Goal: Transaction & Acquisition: Purchase product/service

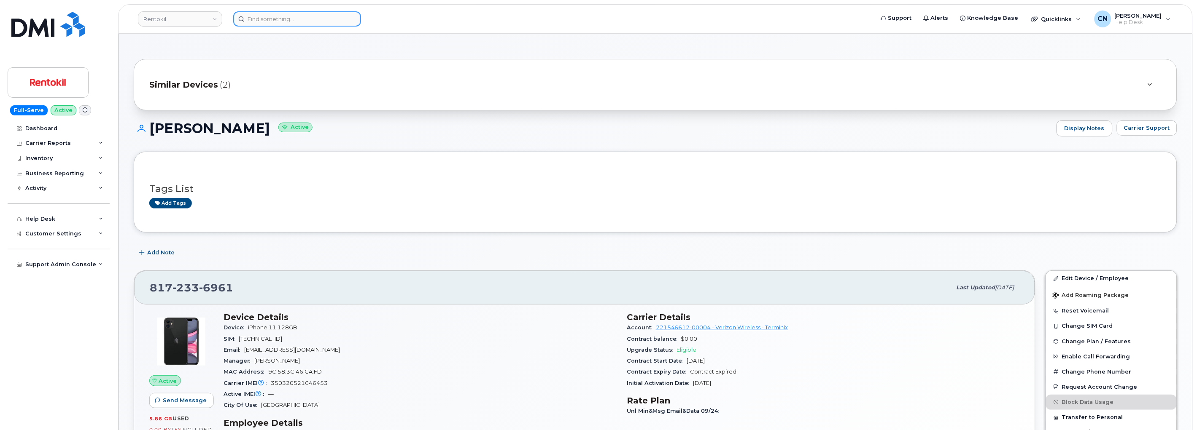
click at [283, 18] on input at bounding box center [297, 18] width 128 height 15
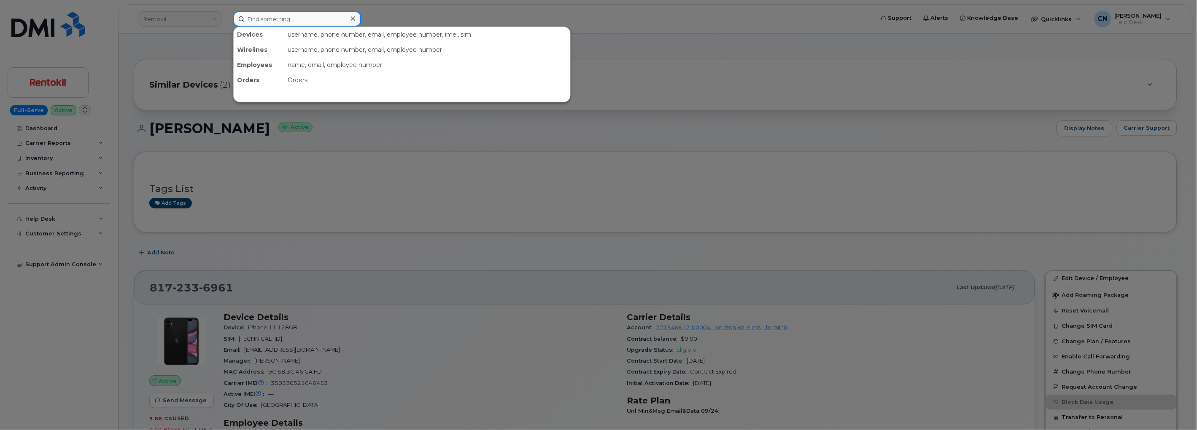
paste input "3342943670"
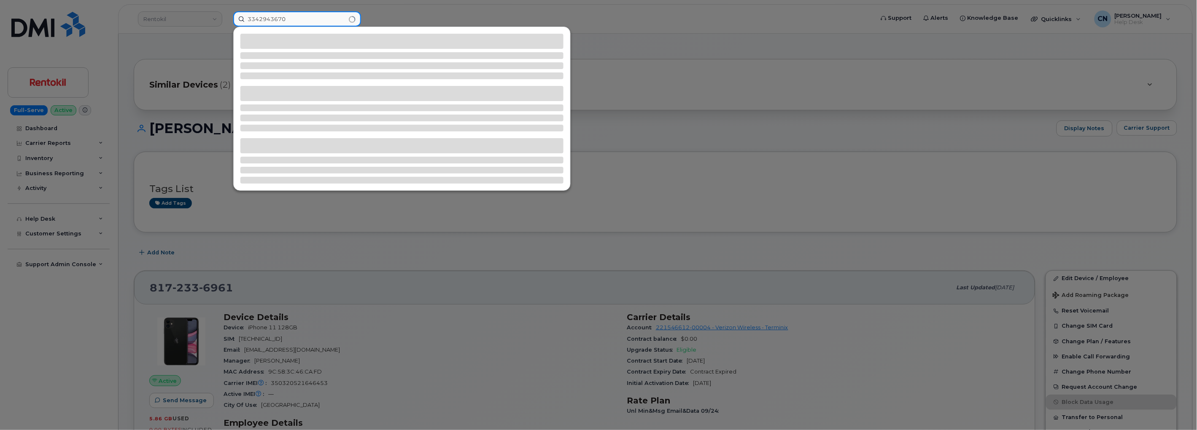
type input "3342943670"
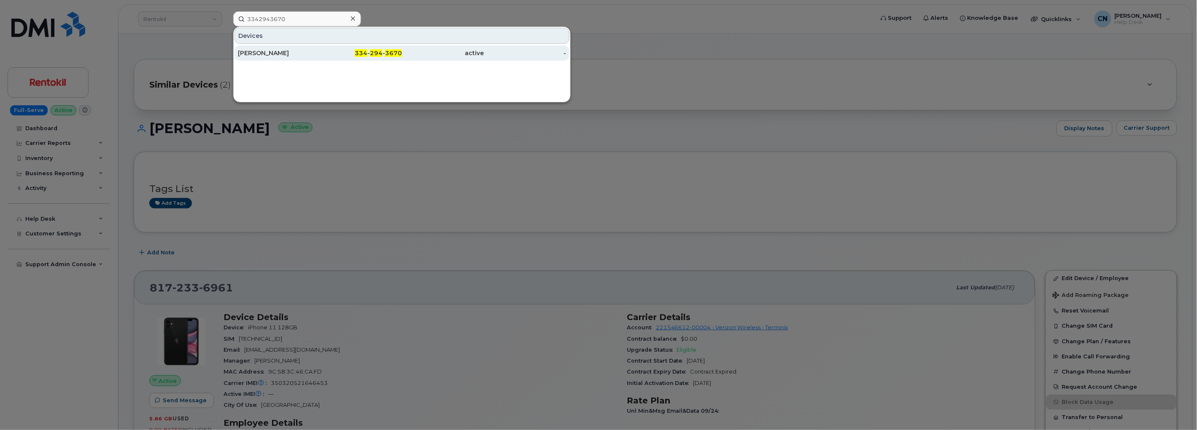
click at [302, 49] on div "MONTRY PHALY" at bounding box center [279, 53] width 82 height 8
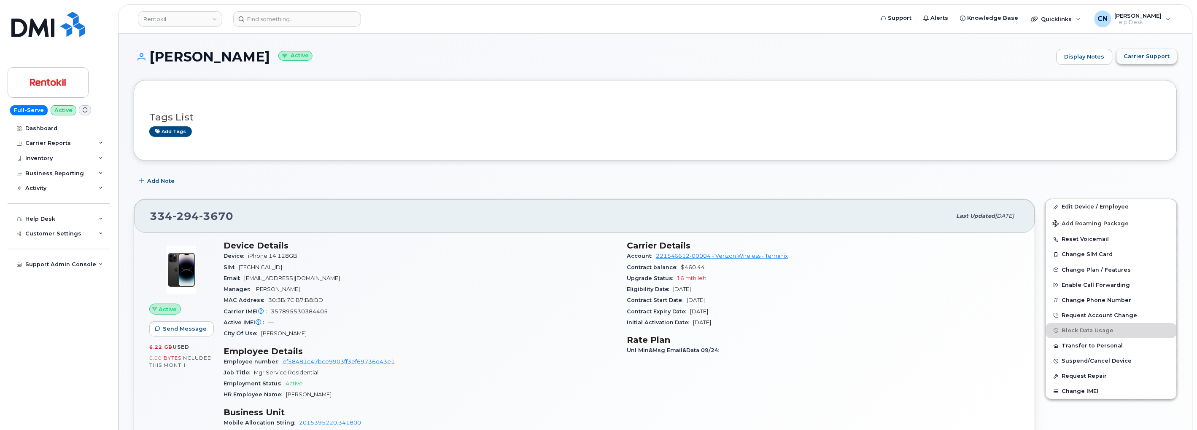
click at [1138, 54] on span "Carrier Support" at bounding box center [1147, 56] width 46 height 8
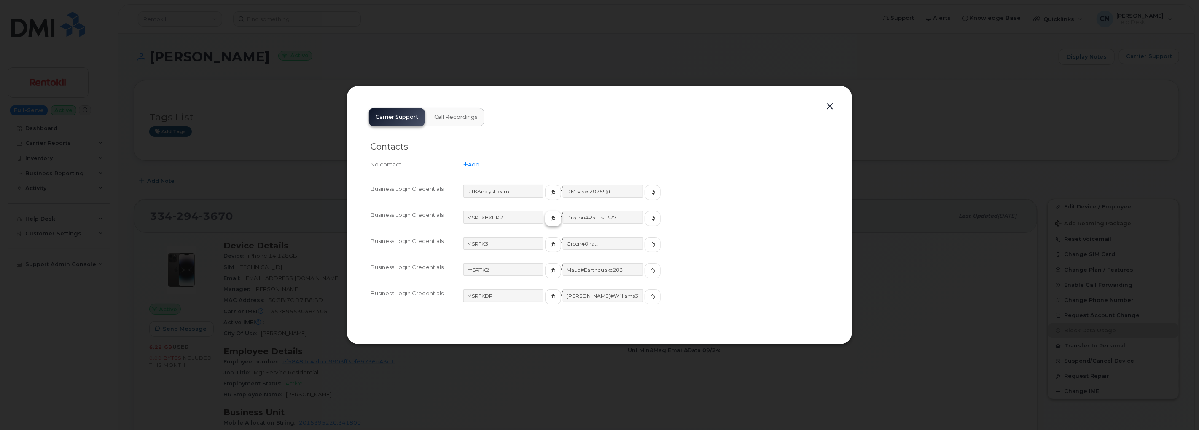
click at [551, 220] on icon "button" at bounding box center [553, 218] width 5 height 5
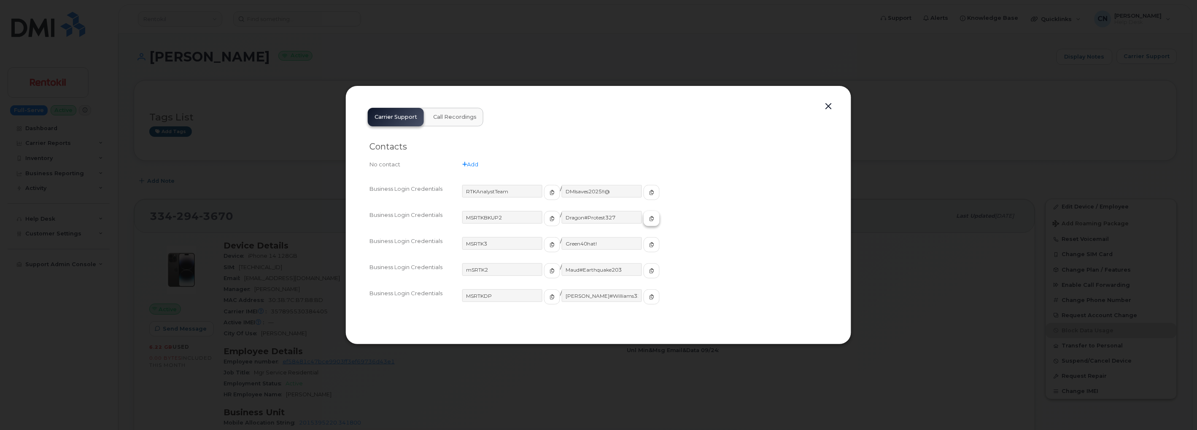
click at [643, 223] on button "button" at bounding box center [651, 218] width 16 height 15
click at [833, 102] on button "button" at bounding box center [828, 107] width 13 height 12
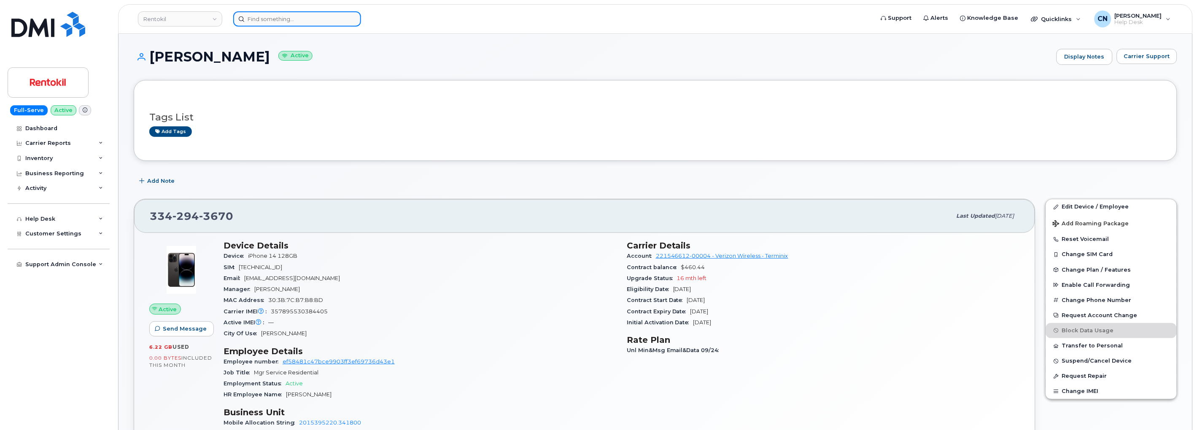
click at [301, 22] on input at bounding box center [297, 18] width 128 height 15
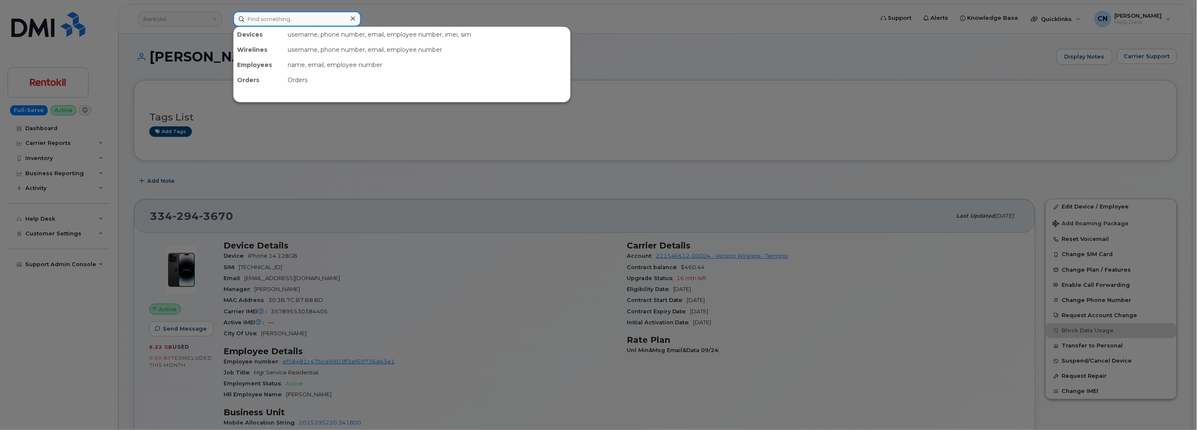
paste input "6056813568"
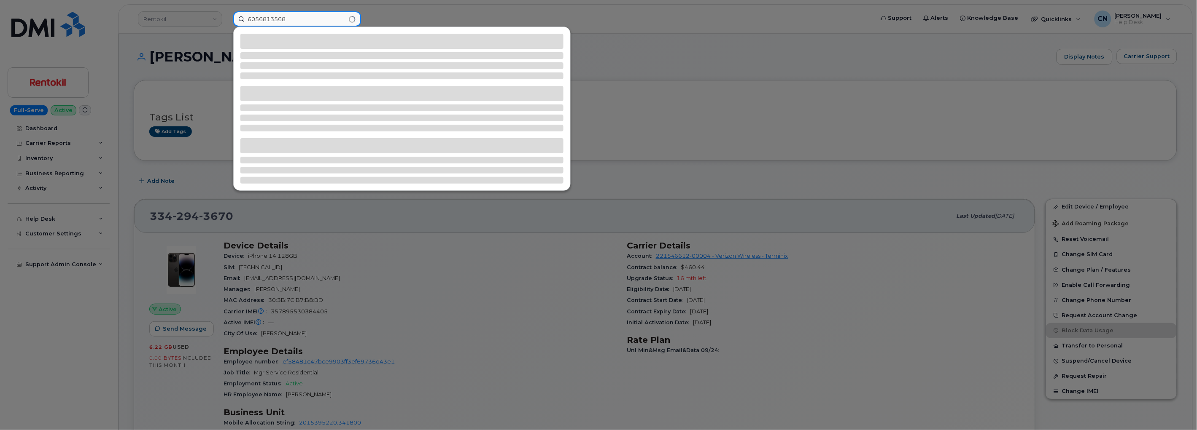
type input "6056813568"
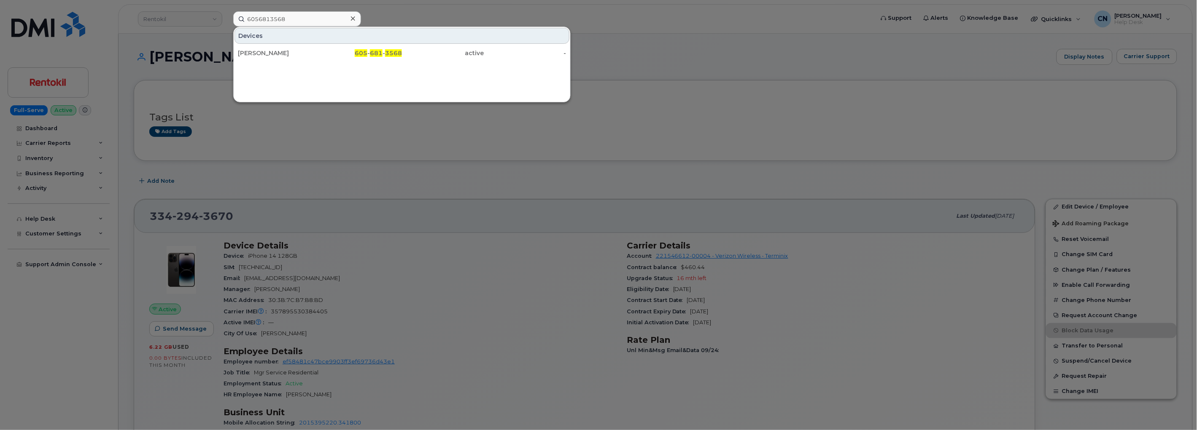
drag, startPoint x: 267, startPoint y: 49, endPoint x: 215, endPoint y: 21, distance: 58.5
click at [267, 49] on div "[PERSON_NAME]" at bounding box center [279, 53] width 82 height 8
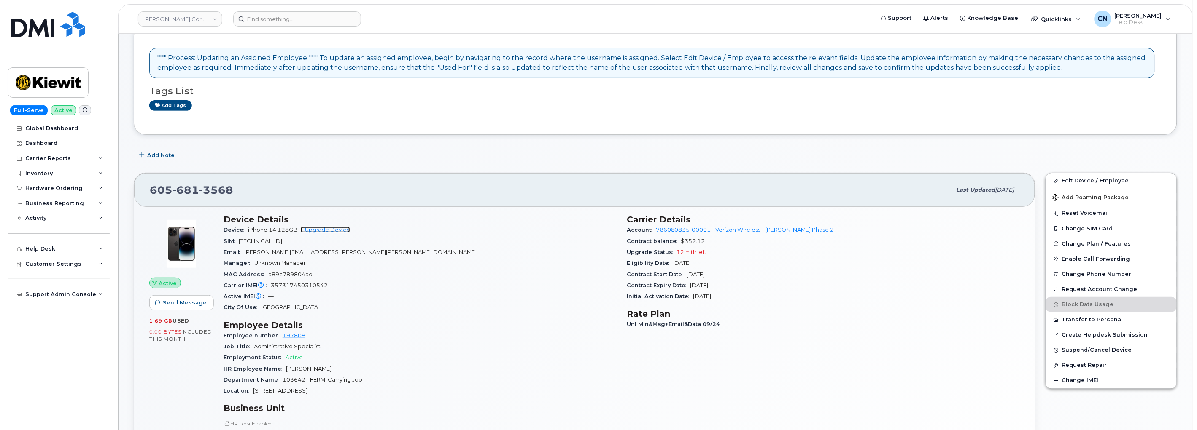
scroll to position [187, 0]
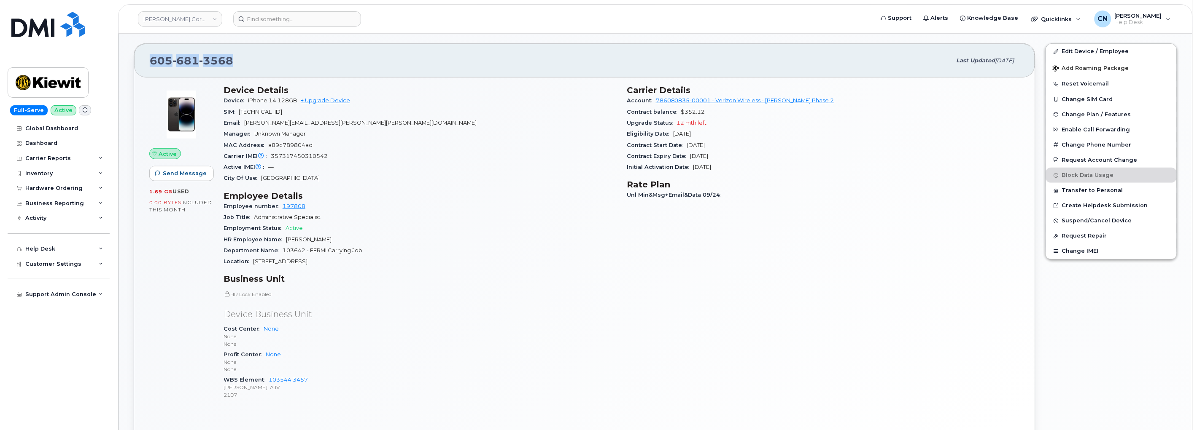
drag, startPoint x: 249, startPoint y: 62, endPoint x: 179, endPoint y: 43, distance: 72.2
click at [144, 62] on div "605 681 3568 Last updated Oct 06, 2025" at bounding box center [584, 61] width 901 height 34
copy span "[PHONE_NUMBER]"
drag, startPoint x: 625, startPoint y: 112, endPoint x: 748, endPoint y: 146, distance: 128.1
click at [748, 146] on div "Carrier Details Account 786080835-00001 - Verizon Wireless - Kiewit Phase 2 Con…" at bounding box center [822, 246] width 403 height 332
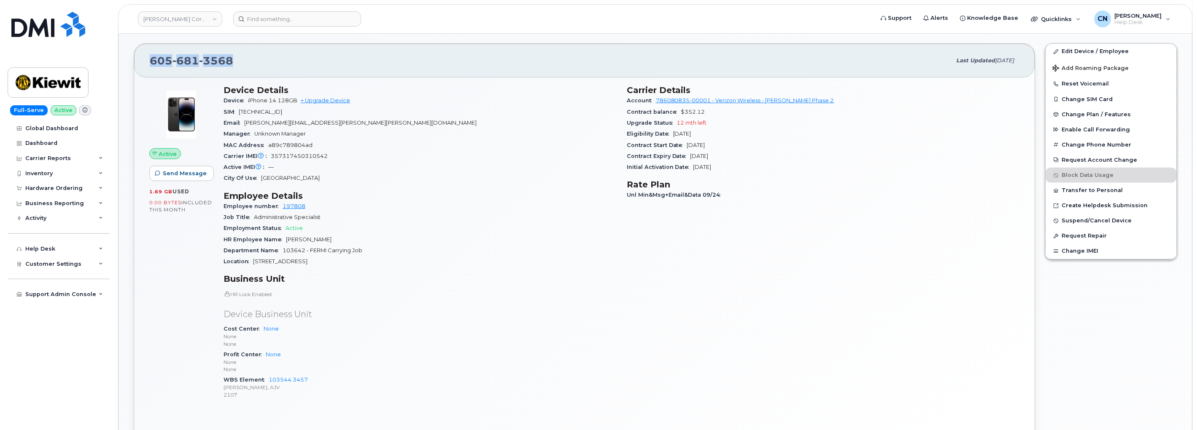
copy section "Contract balance $352.12 Upgrade Status 12 mth left Eligibility Date Oct 21, 20…"
drag, startPoint x: 312, startPoint y: 379, endPoint x: 270, endPoint y: 378, distance: 42.2
click at [270, 378] on div "WBS Element 103544.3457 Kiewit-Alberici, AJV 2107" at bounding box center [419, 388] width 393 height 26
copy link "103544.3457"
click at [290, 26] on header "Kiewit Corporation Support Alerts Knowledge Base Quicklinks Suspend / Cancel De…" at bounding box center [655, 19] width 1074 height 30
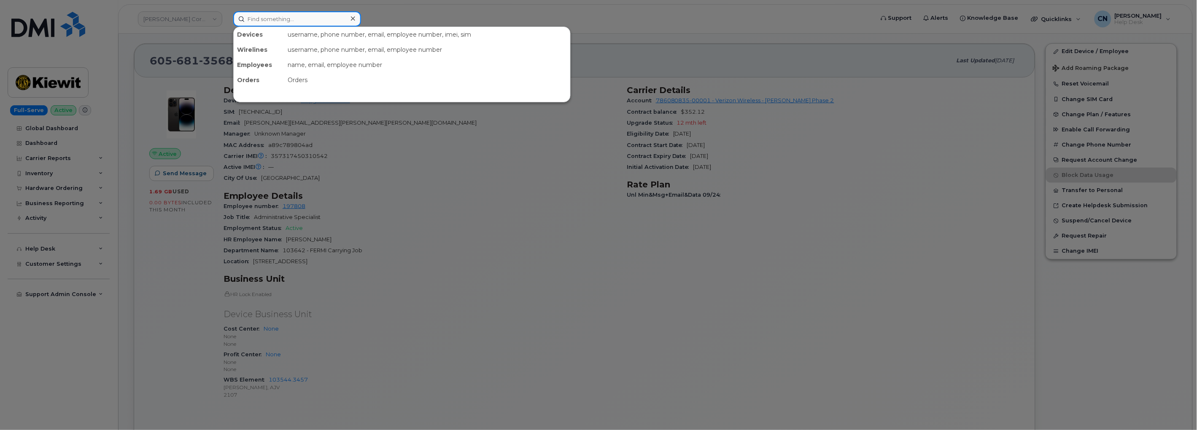
click at [287, 14] on input at bounding box center [297, 18] width 128 height 15
paste input "403-465-1381"
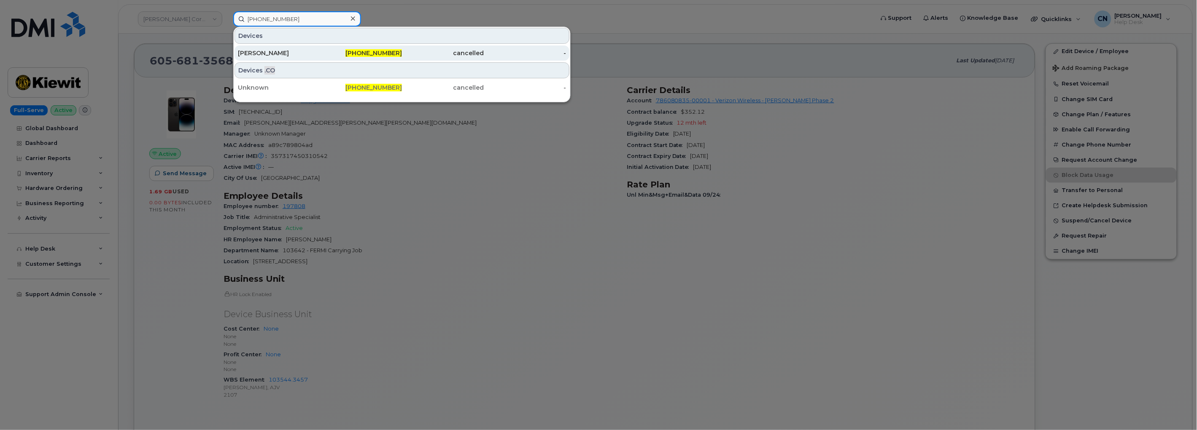
type input "403-465-1381"
click at [261, 51] on div "Jessica Stephens" at bounding box center [279, 53] width 82 height 8
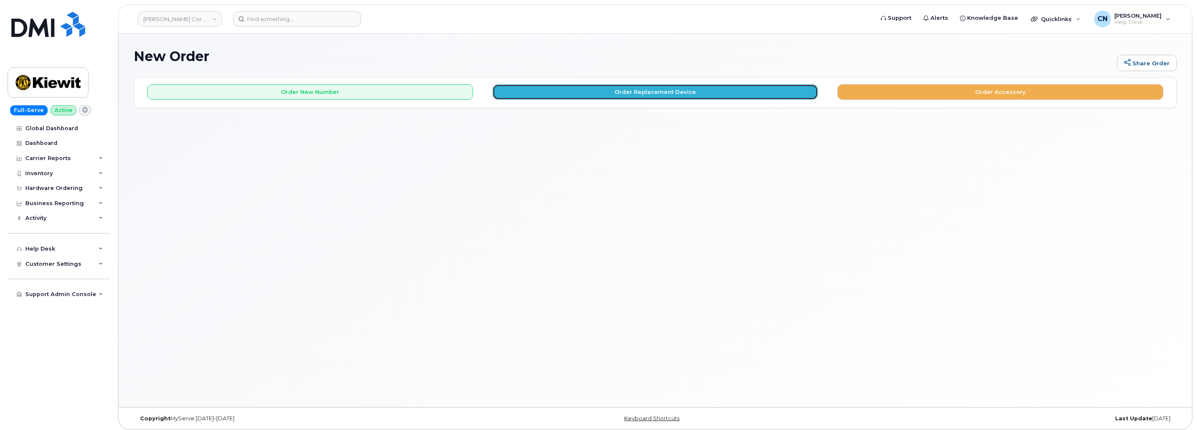
click at [593, 94] on button "Order Replacement Device" at bounding box center [655, 92] width 326 height 16
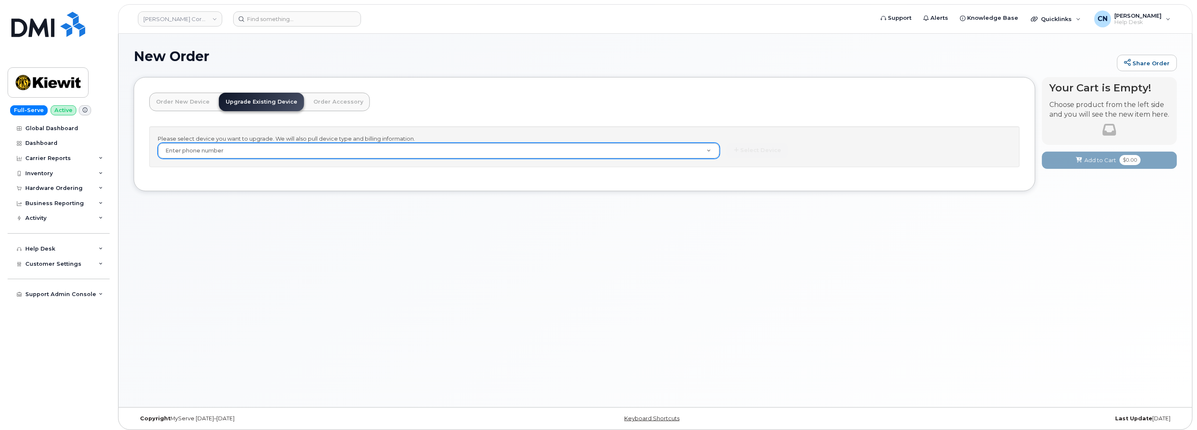
paste input "6056813568"
type input "6056813568"
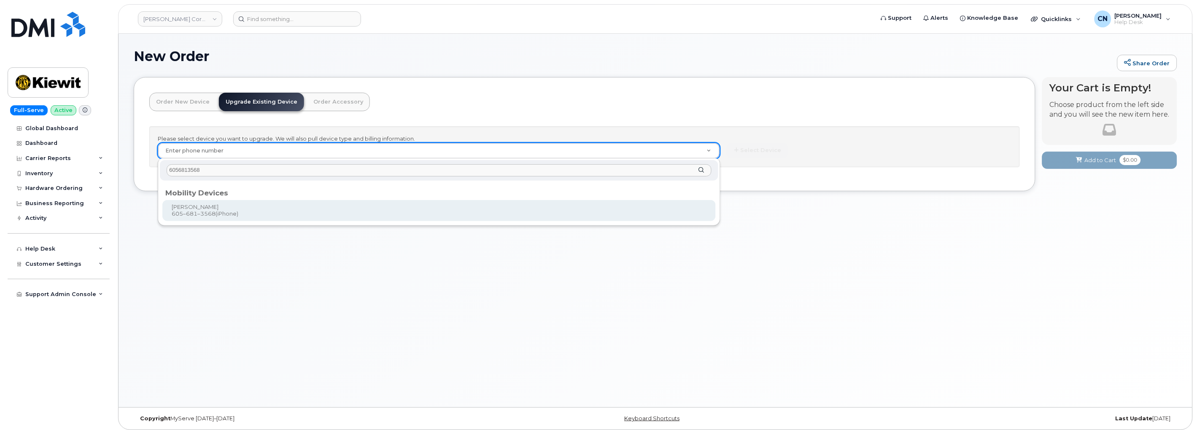
type input "6056813568"
type input "1170504"
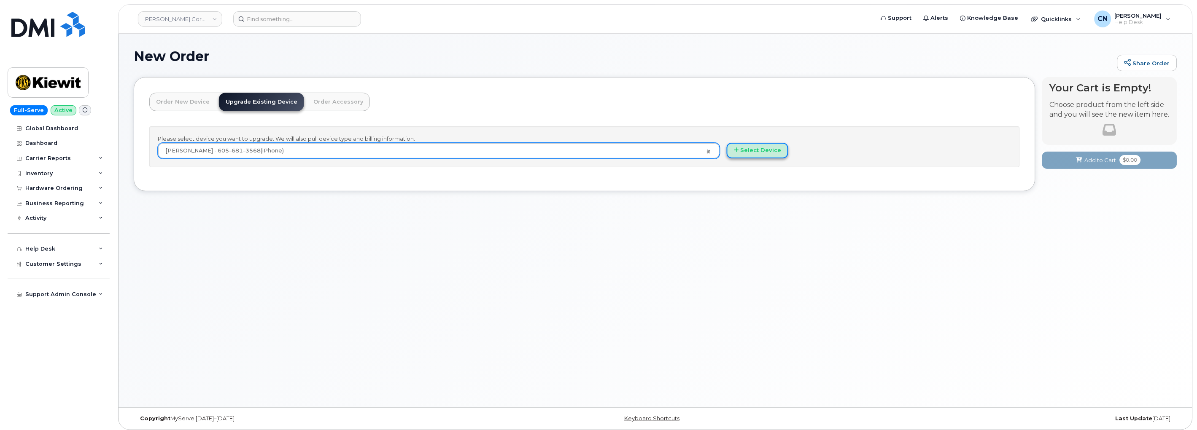
click at [745, 151] on button "Select Device" at bounding box center [757, 151] width 62 height 16
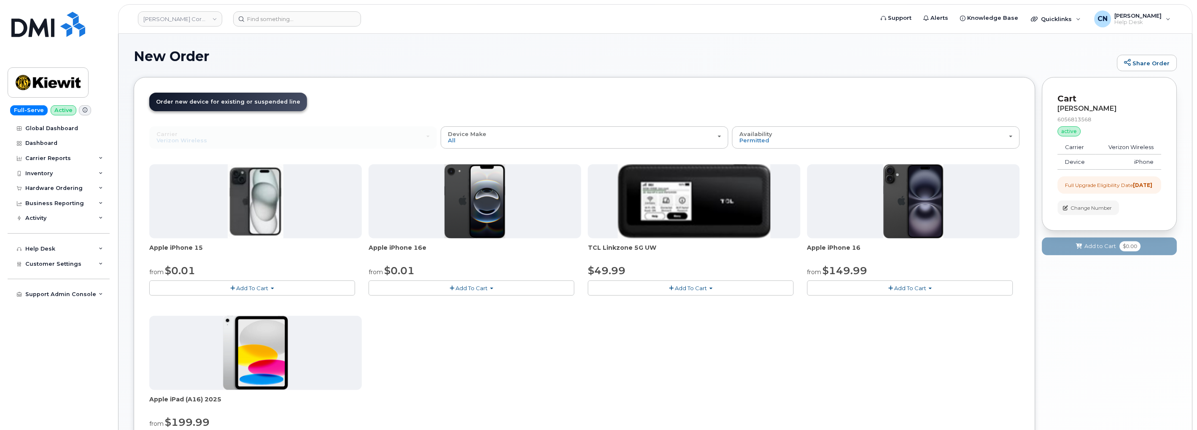
click at [882, 285] on button "Add To Cart" at bounding box center [910, 288] width 206 height 15
click at [866, 315] on link "$149.99 - 2 Year Upgrade (128GB)" at bounding box center [865, 314] width 113 height 11
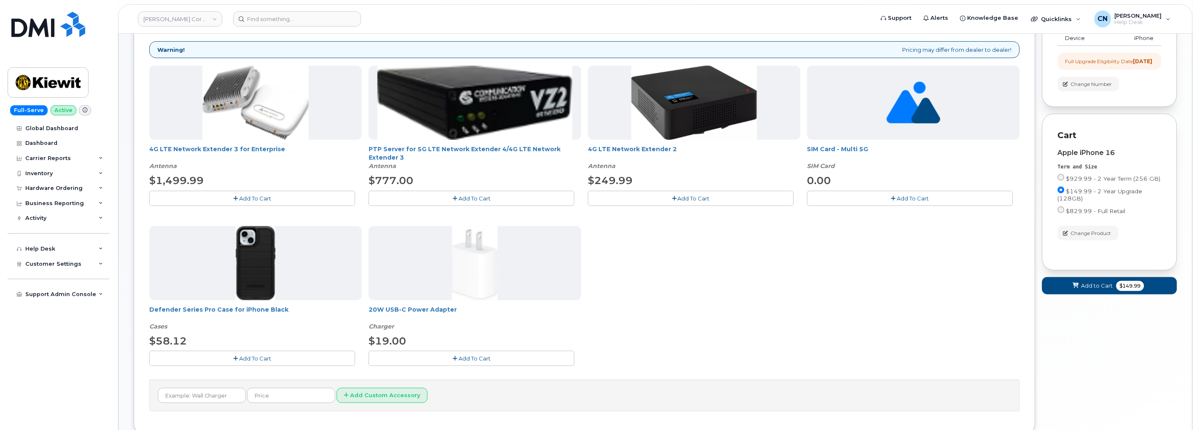
scroll to position [185, 0]
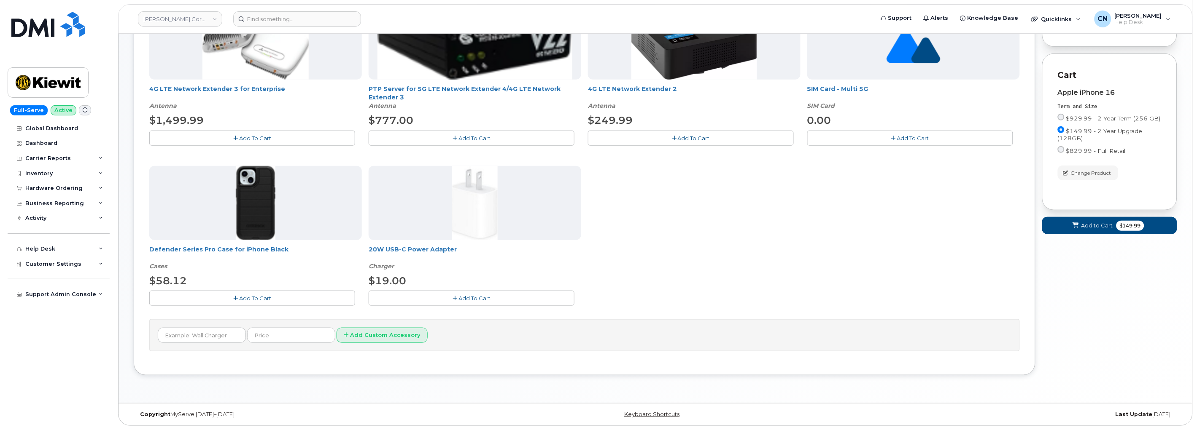
click at [239, 301] on button "Add To Cart" at bounding box center [252, 298] width 206 height 15
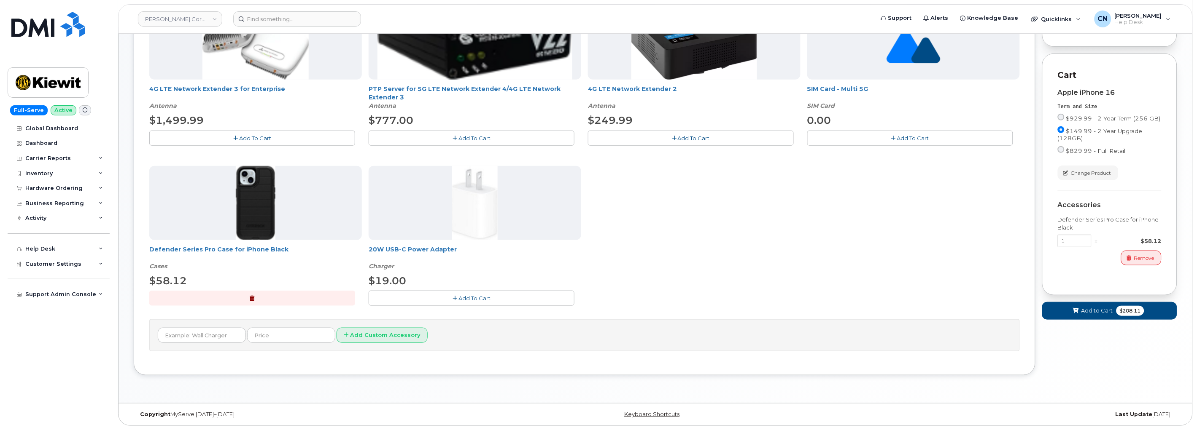
click at [426, 293] on button "Add To Cart" at bounding box center [471, 298] width 206 height 15
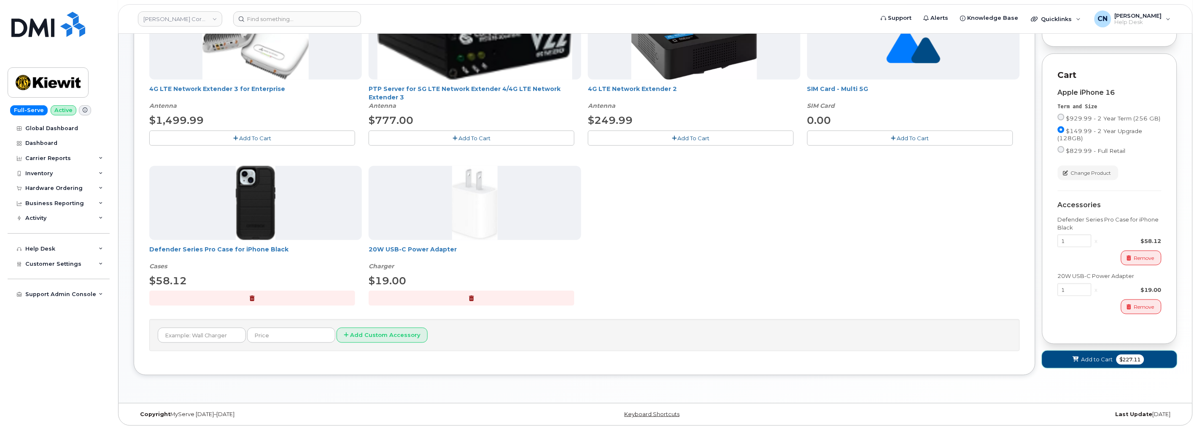
click at [1095, 364] on span "Add to Cart" at bounding box center [1097, 360] width 32 height 8
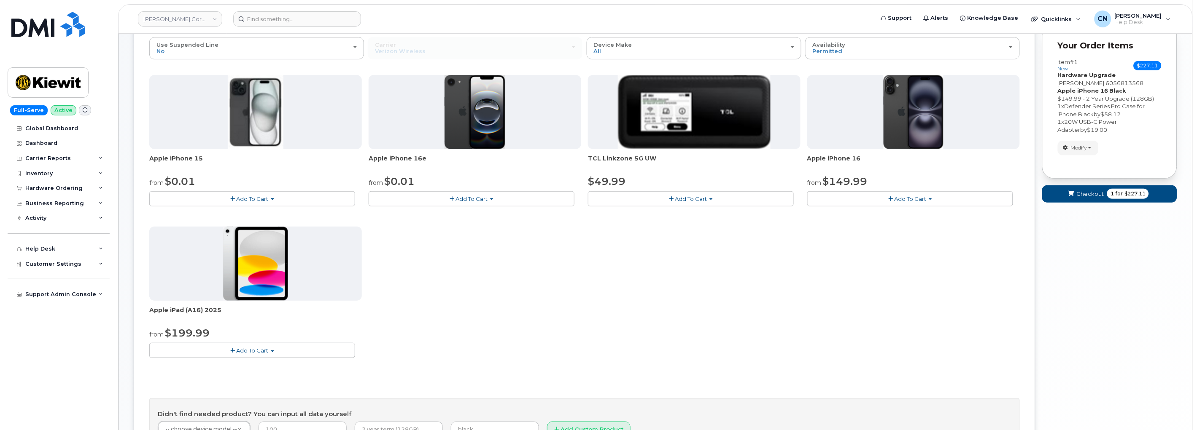
scroll to position [0, 0]
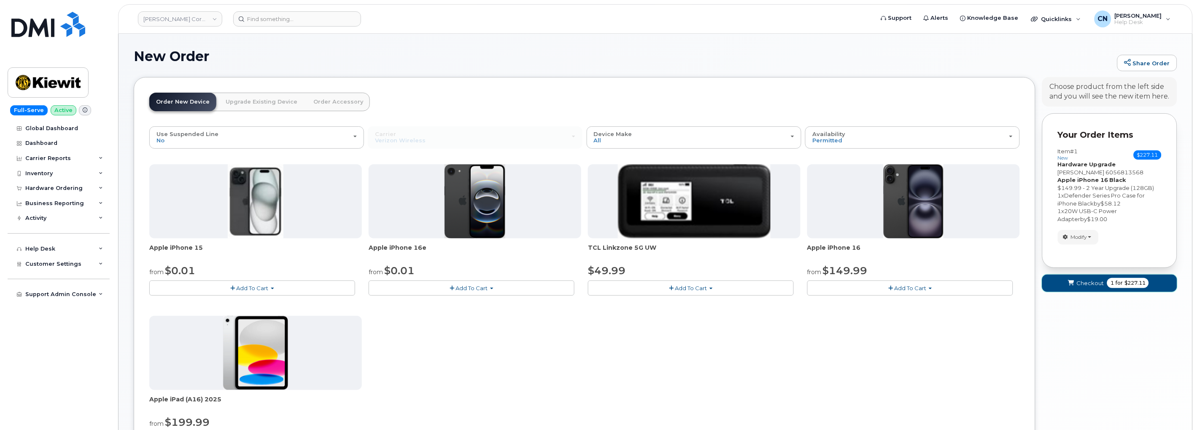
click at [1088, 282] on span "Checkout" at bounding box center [1089, 284] width 27 height 8
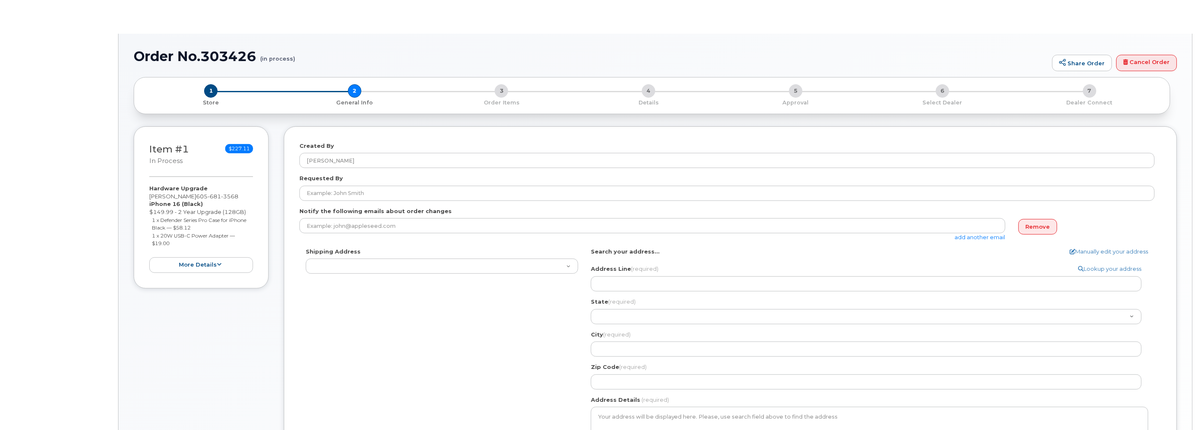
select select
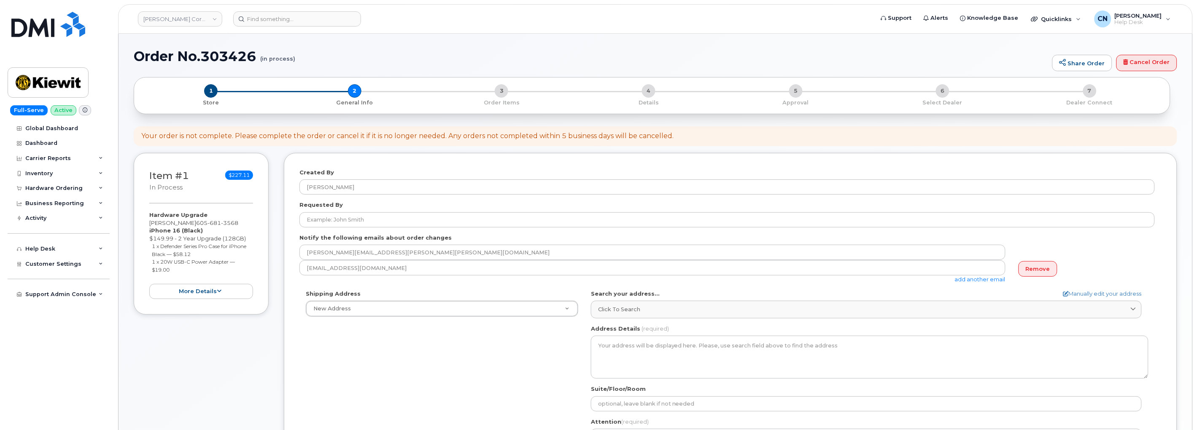
drag, startPoint x: 196, startPoint y: 224, endPoint x: 137, endPoint y: 226, distance: 59.1
click at [137, 226] on div "Item #1 in process $227.11 Hardware Upgrade [PERSON_NAME] [PHONE_NUMBER] iPhone…" at bounding box center [201, 234] width 135 height 162
copy div "[PERSON_NAME]"
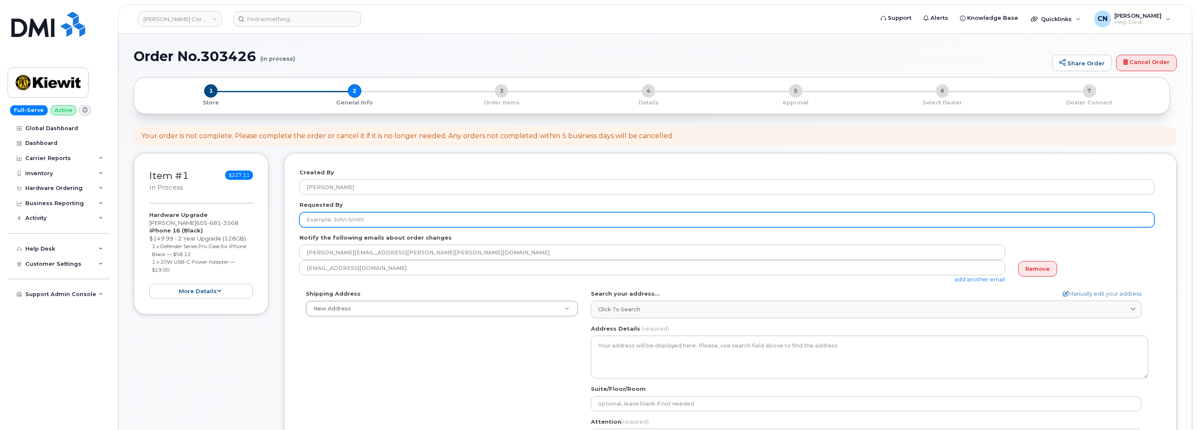
click at [368, 222] on input "Requested By" at bounding box center [726, 219] width 855 height 15
paste input "[PERSON_NAME]"
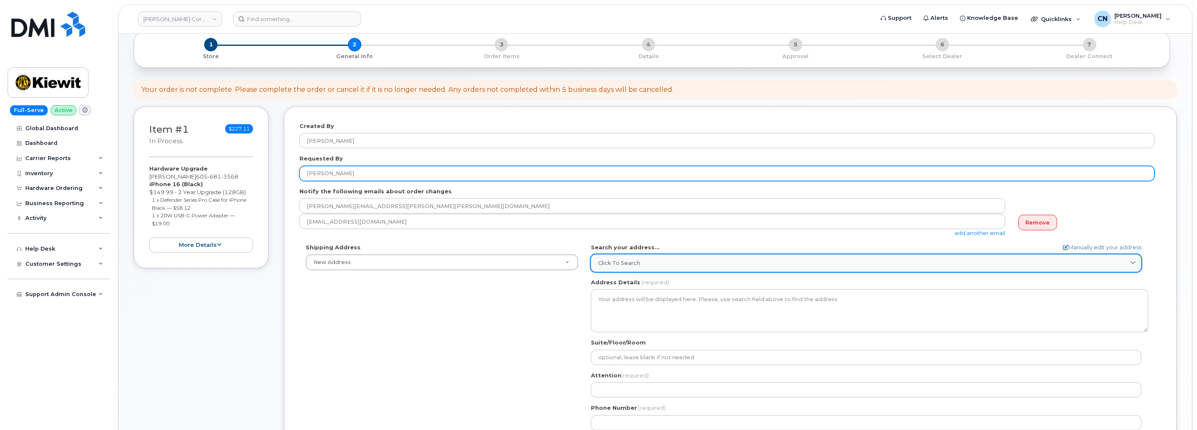
scroll to position [47, 0]
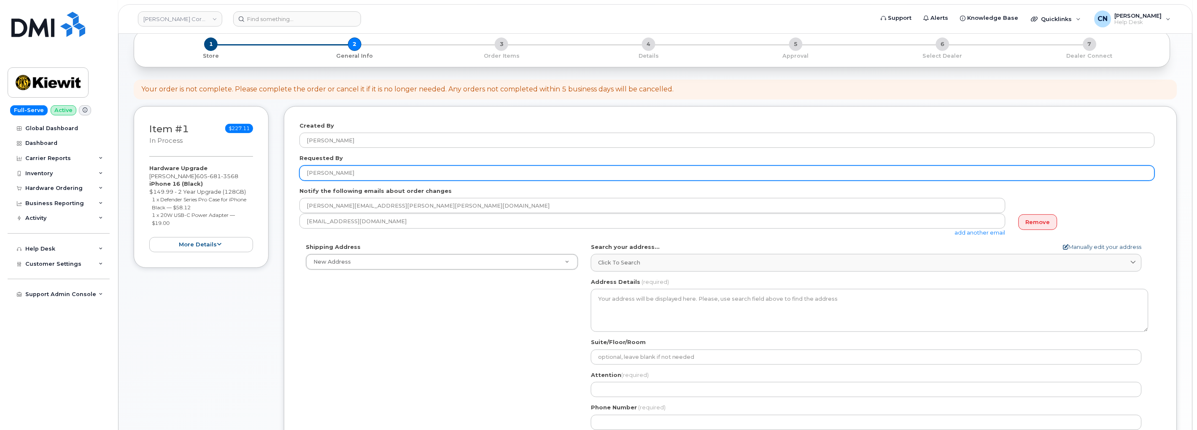
type input "[PERSON_NAME]"
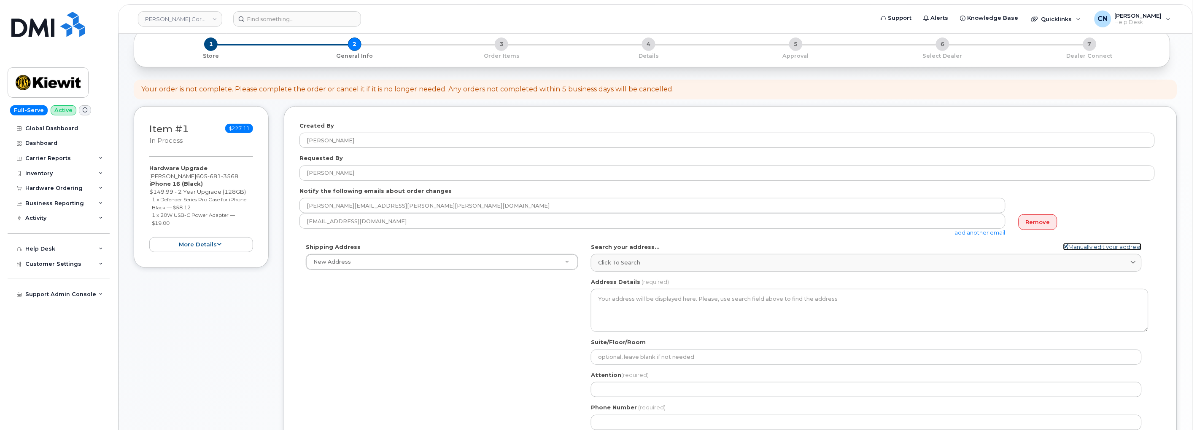
click at [1085, 243] on link "Manually edit your address" at bounding box center [1102, 247] width 78 height 8
select select
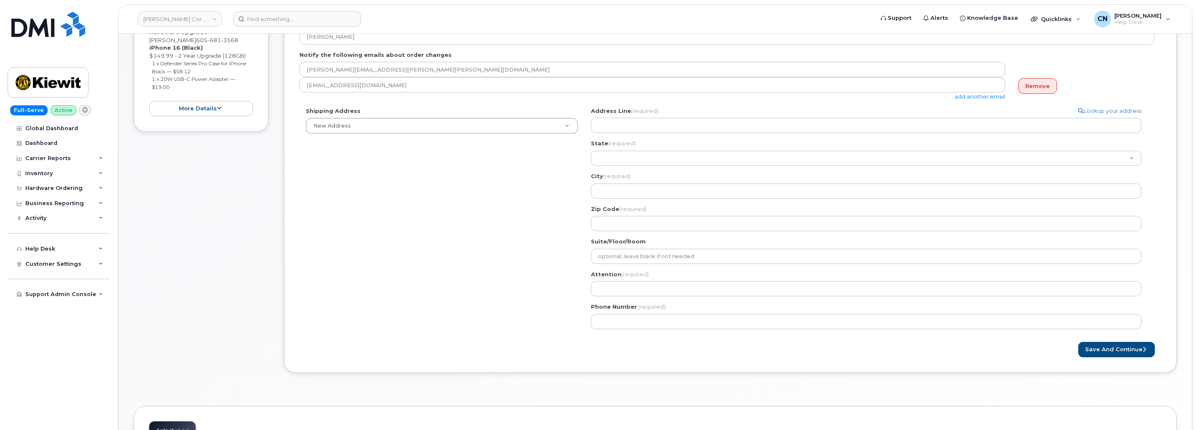
scroll to position [187, 0]
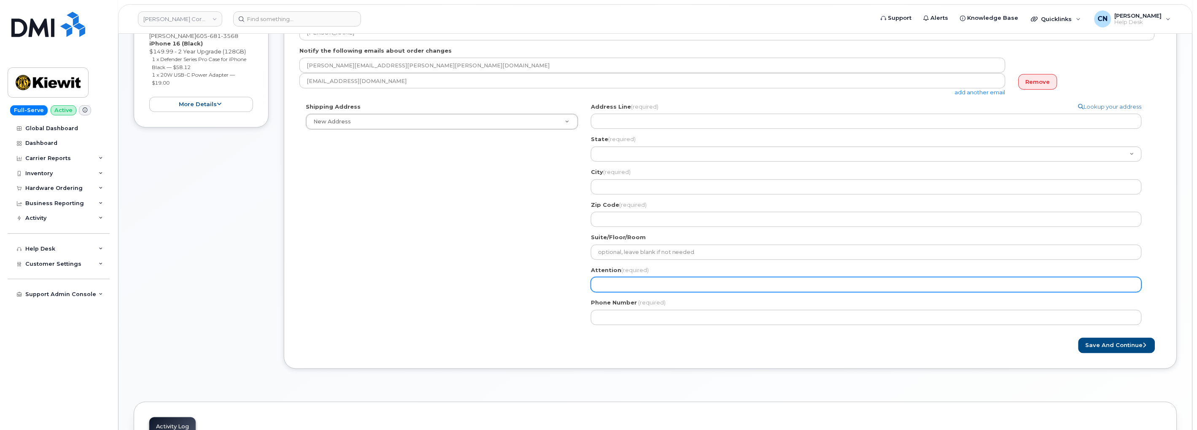
click at [617, 281] on input "Attention (required)" at bounding box center [866, 284] width 551 height 15
paste input "[PERSON_NAME]"
select select
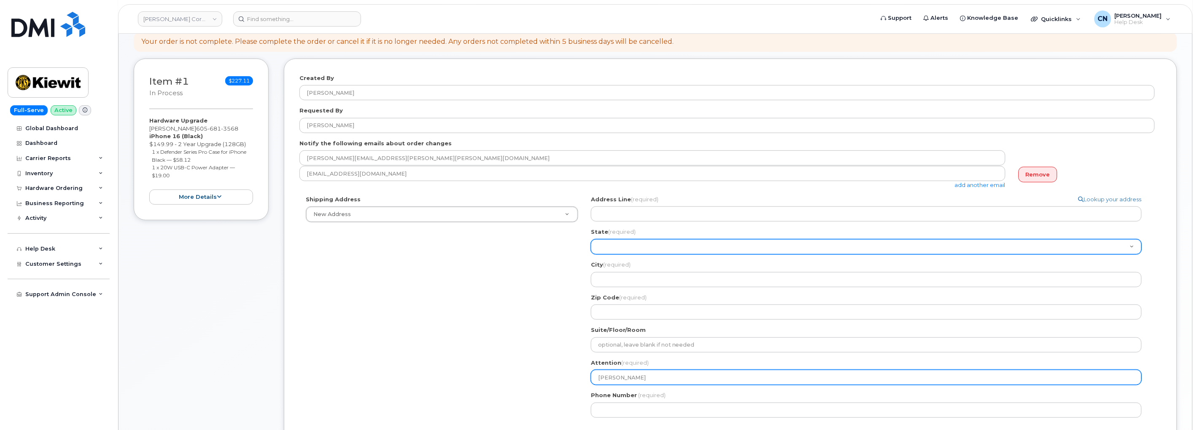
scroll to position [94, 0]
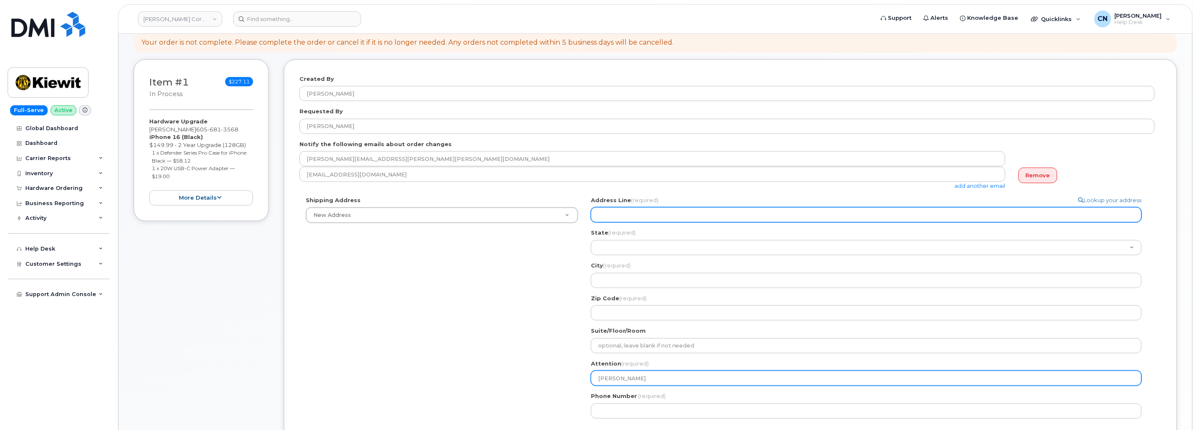
type input "[PERSON_NAME]"
click at [627, 212] on input "Address Line (required)" at bounding box center [866, 214] width 551 height 15
click at [621, 216] on input "Address Line (required)" at bounding box center [866, 214] width 551 height 15
select select
type input "3"
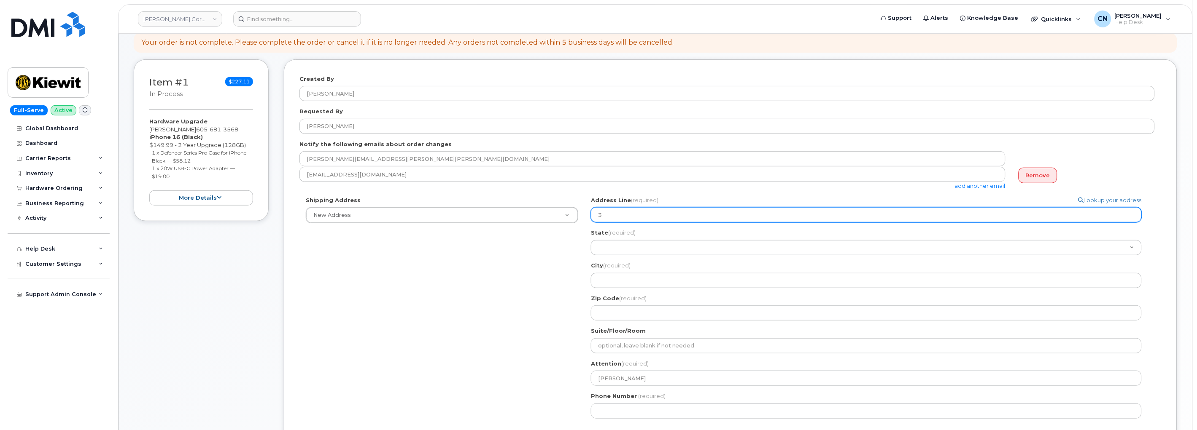
select select
type input "32"
select select
type input "320"
select select
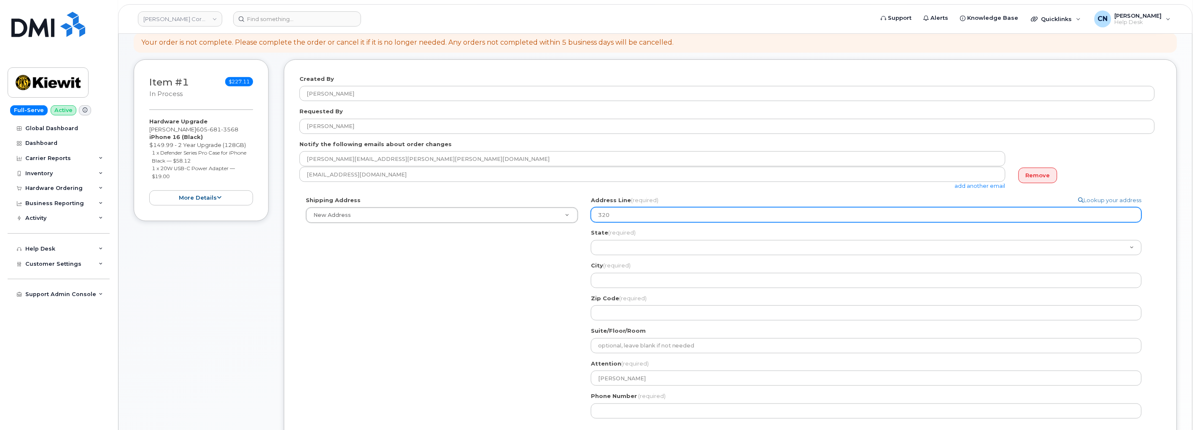
type input "320 W"
select select
type input "320 We"
select select
type input "320 Wes"
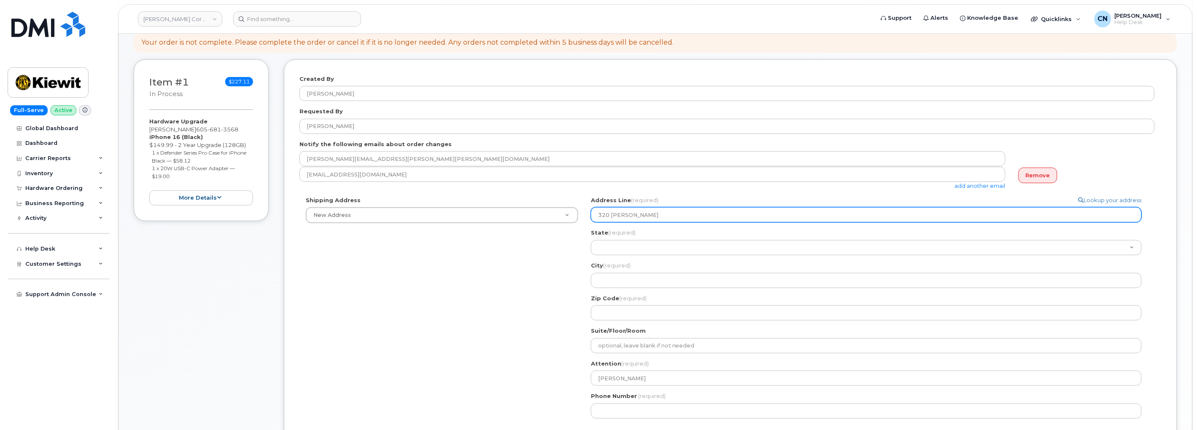
select select
type input "320 West"
select select
type input "320 Westb"
select select
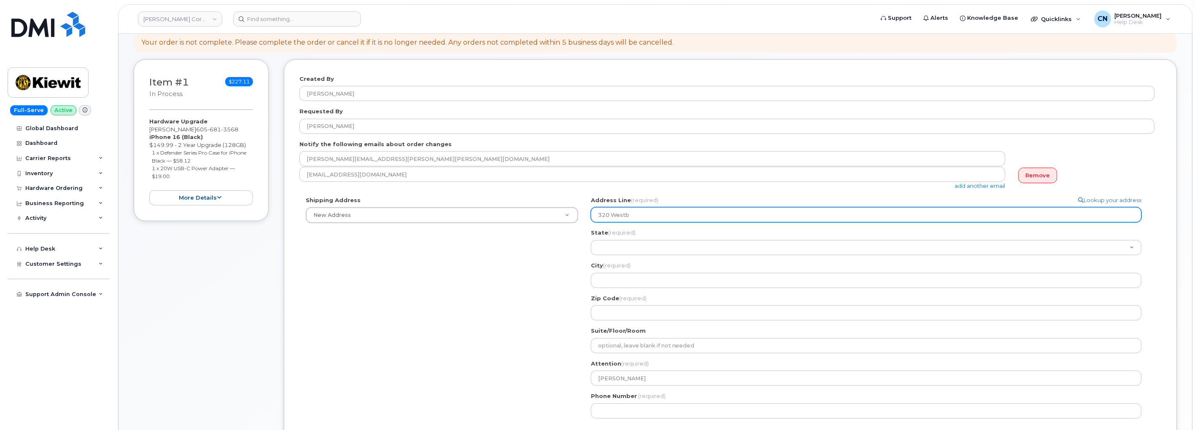
type input "320 Westbe"
select select
type input "320 Westber"
select select
type input "320 Westberr"
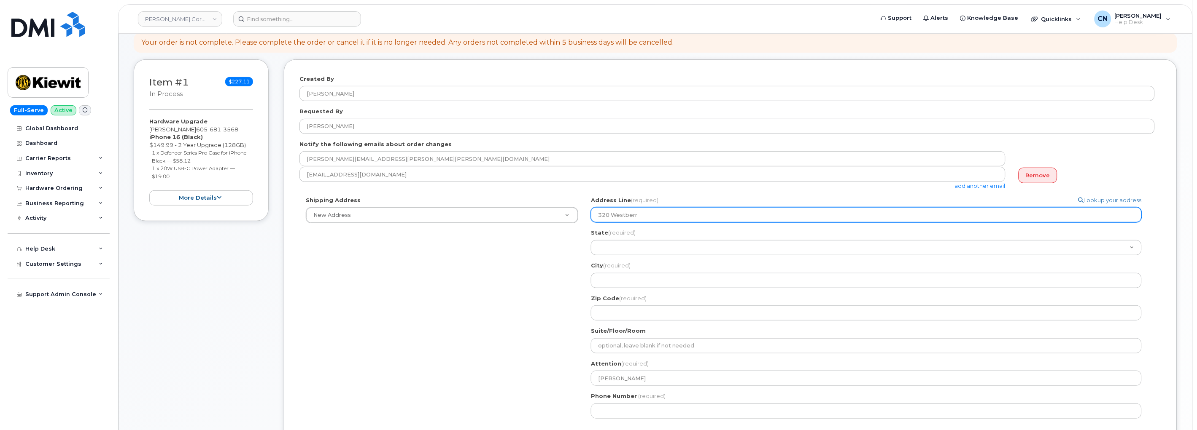
select select
type input "320 Westberry"
select select
type input "320 Westberry C"
select select
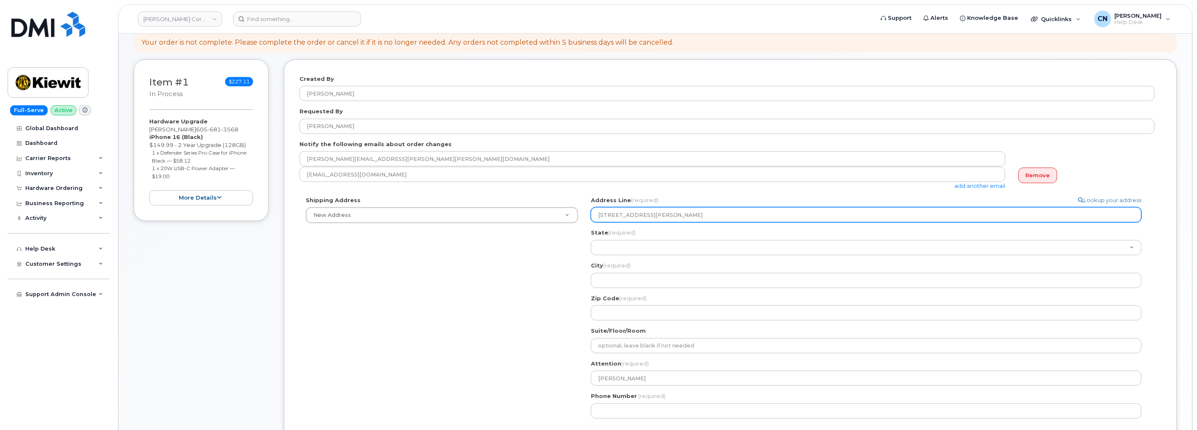
type input "320 Westberry Co"
select select
type input "320 Westberry Cou"
select select
type input "320 Westberry Cour"
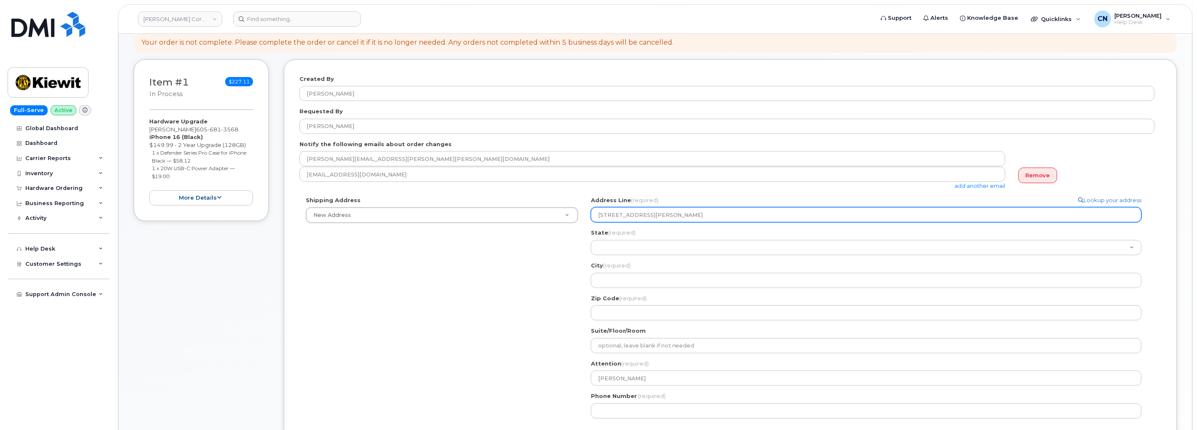
select select
type input "320 Westberry Court"
select select
type input "320 Westberry Court W"
select select
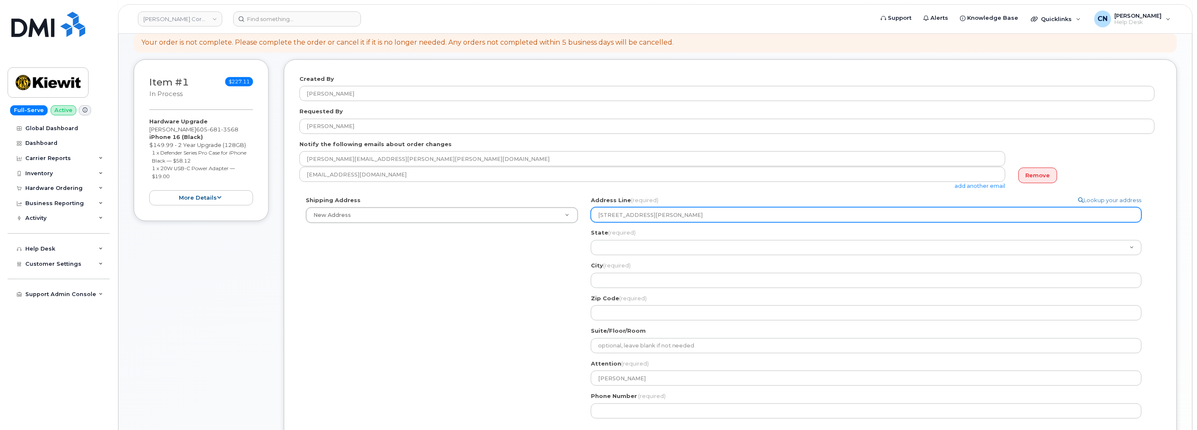
type input "320 Westberry Court We"
select select
type input "320 Westberry Court Wes"
select select
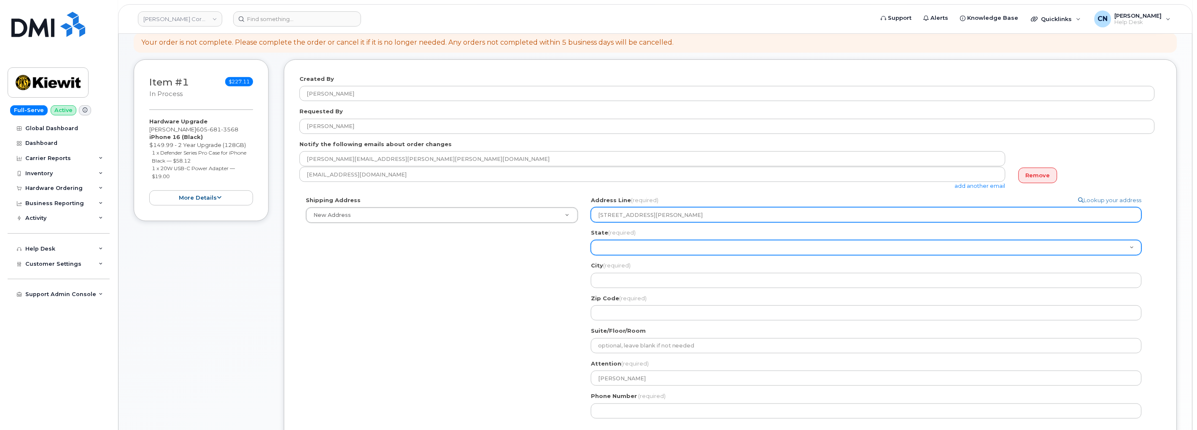
type input "320 Westberry Court West"
click at [626, 245] on select "Alabama Alaska American Samoa Arizona Arkansas California Colorado Connecticut …" at bounding box center [866, 247] width 551 height 15
select select "SD"
click at [591, 240] on select "Alabama Alaska American Samoa Arizona Arkansas California Colorado Connecticut …" at bounding box center [866, 247] width 551 height 15
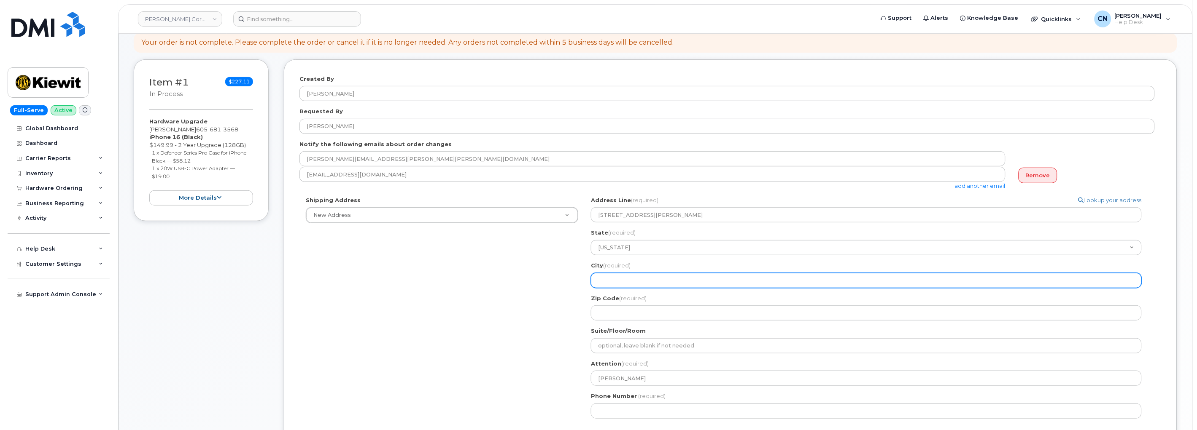
click at [613, 277] on input "City (required)" at bounding box center [866, 280] width 551 height 15
select select
type input "R"
select select
type input "Ra"
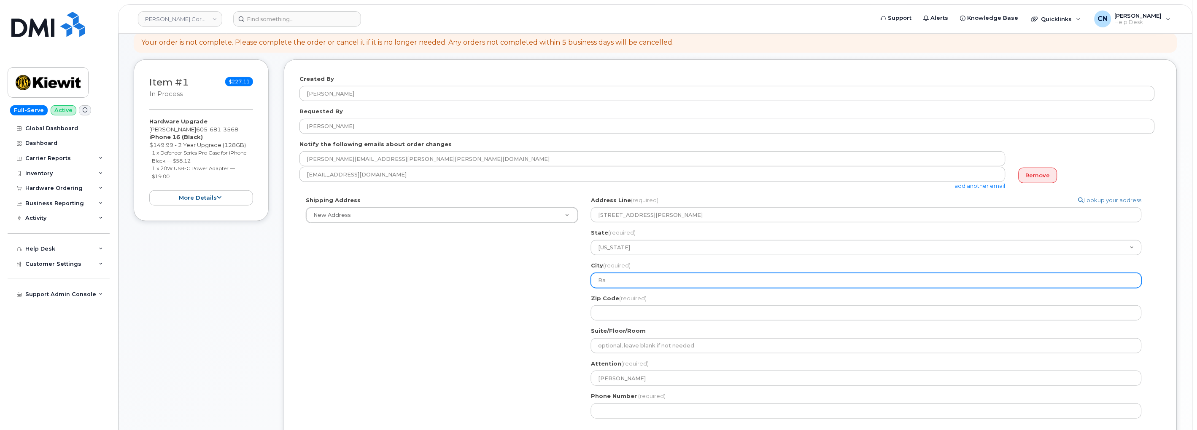
select select
type input "Rap"
select select
type input "Rapi"
select select
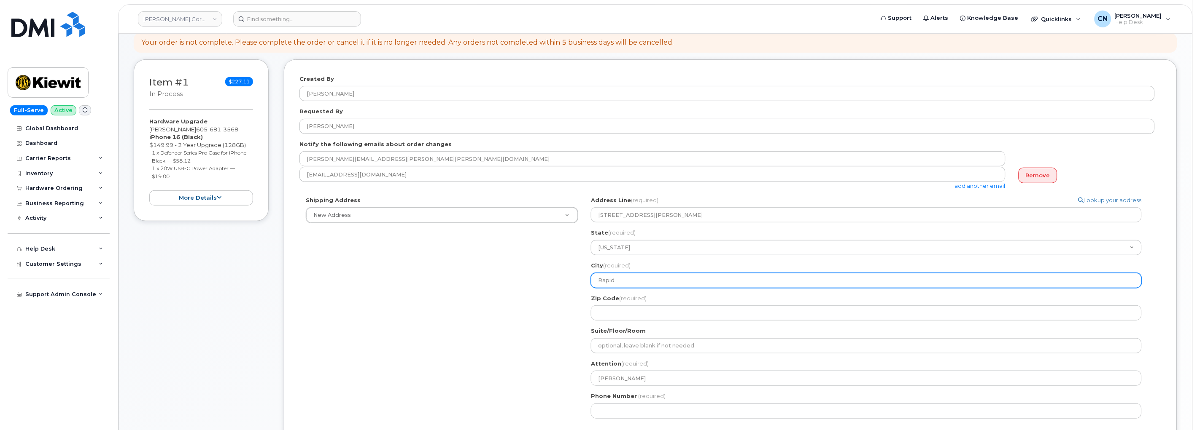
type input "Rapid"
select select
type input "Rapid C"
select select
type input "Rapid Ci"
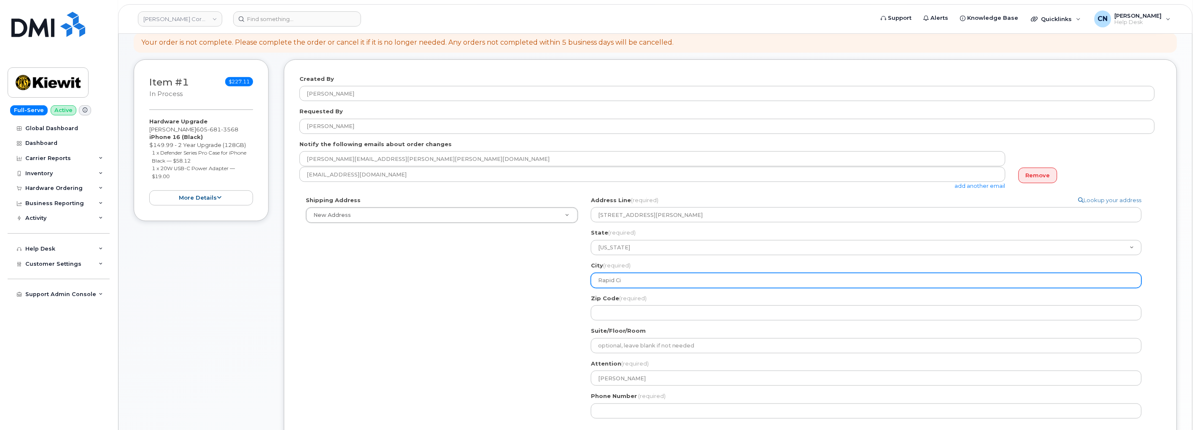
select select
type input "Rapid Cit"
select select
type input "Rapid City"
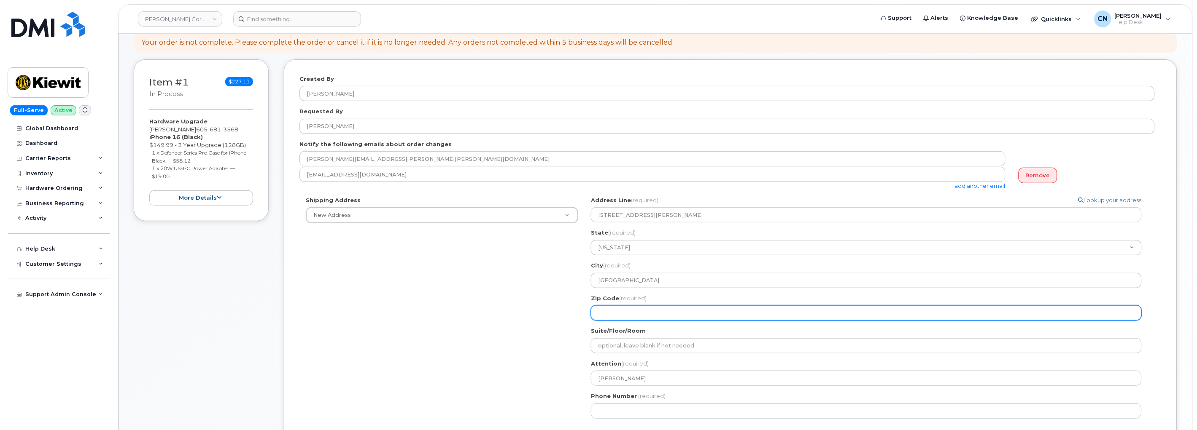
click at [632, 311] on input "Zip Code (required)" at bounding box center [866, 313] width 551 height 15
select select
type input "5"
select select
type input "57"
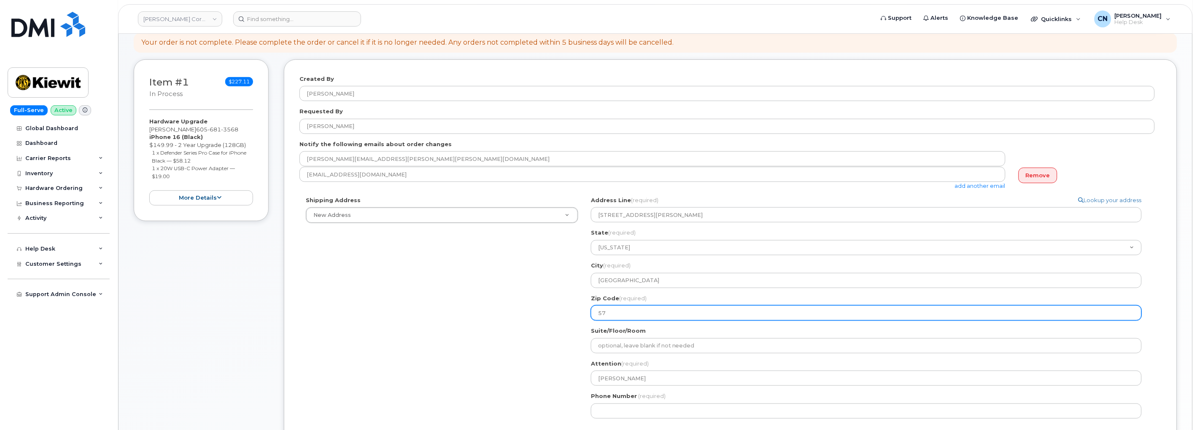
select select
type input "577"
select select
type input "5770"
select select
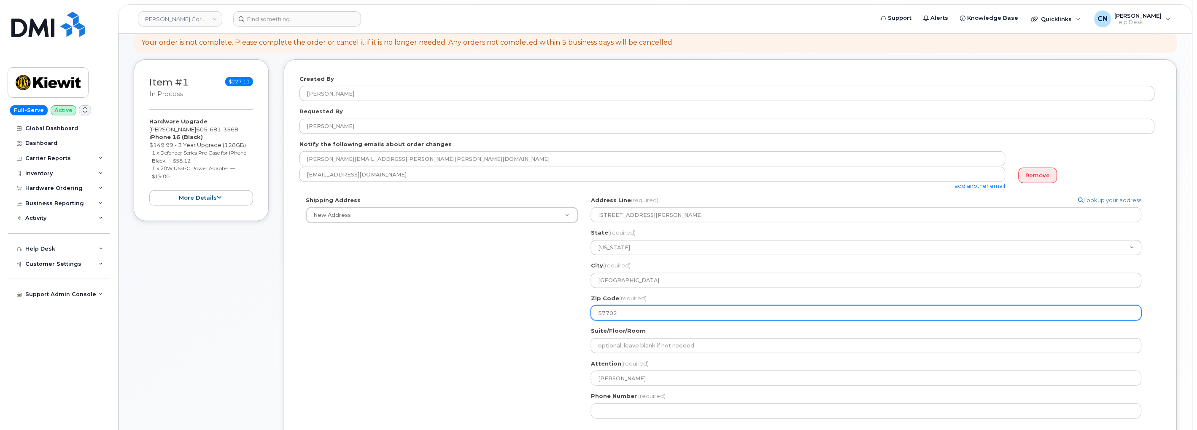
type input "57702"
click at [498, 330] on div "Shipping Address New Address New Address 4004 South 60th ST 1550 Mike Fahey Ste…" at bounding box center [726, 310] width 855 height 229
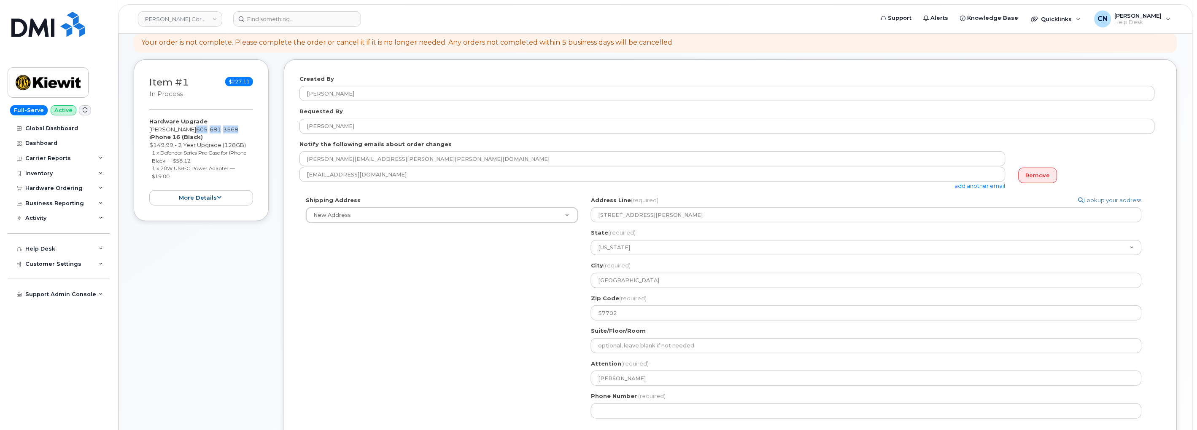
drag, startPoint x: 199, startPoint y: 129, endPoint x: 242, endPoint y: 130, distance: 43.9
click at [242, 130] on div "Hardware Upgrade Michael Wellman 605 681 3568 iPhone 16 (Black) $149.99 - 2 Yea…" at bounding box center [201, 162] width 104 height 88
copy span "605 681 3568"
click at [632, 415] on input "Phone Number" at bounding box center [866, 411] width 551 height 15
paste input "6056813568"
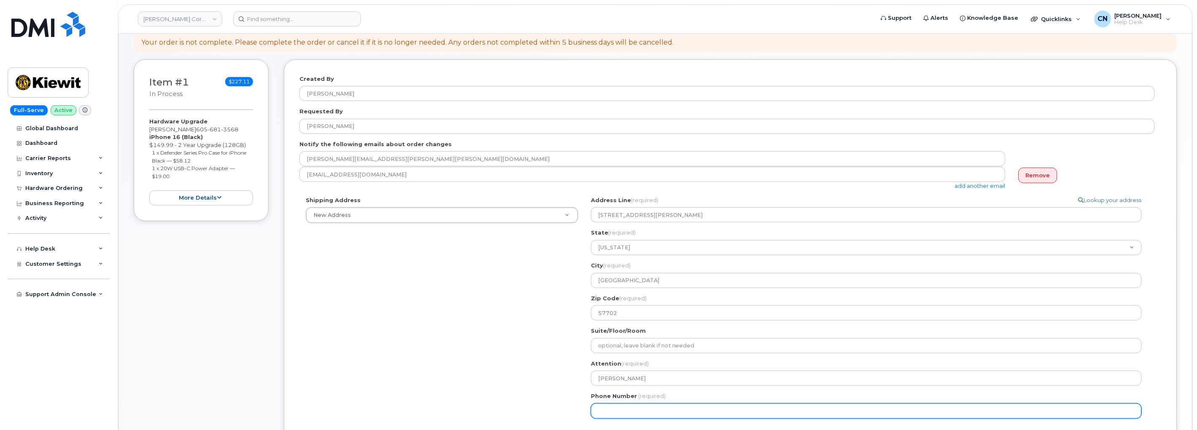
select select
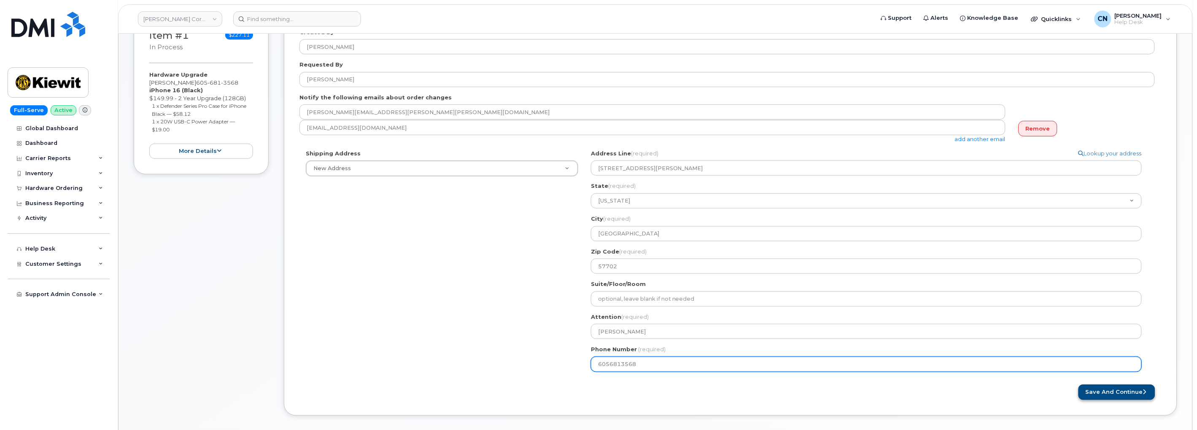
type input "6056813568"
click at [1101, 393] on button "Save and Continue" at bounding box center [1116, 393] width 77 height 16
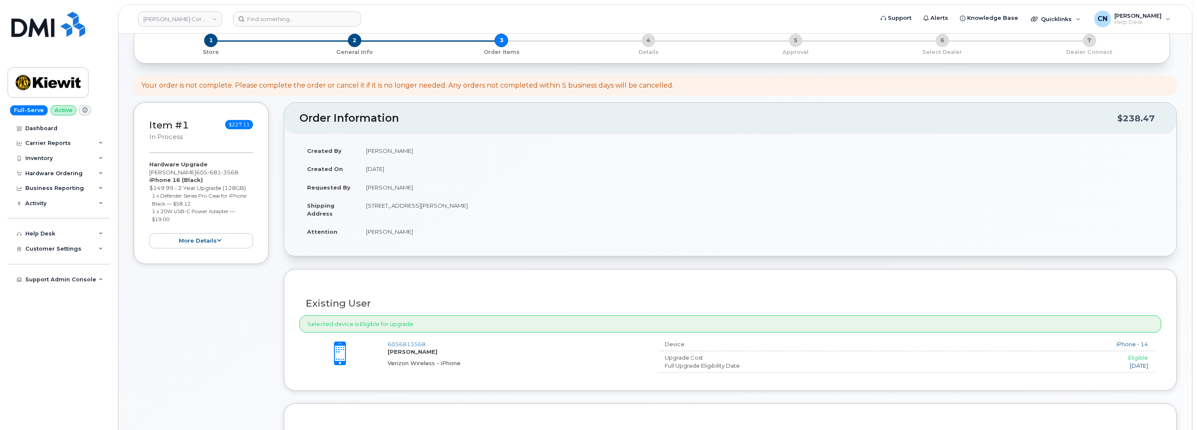
scroll to position [234, 0]
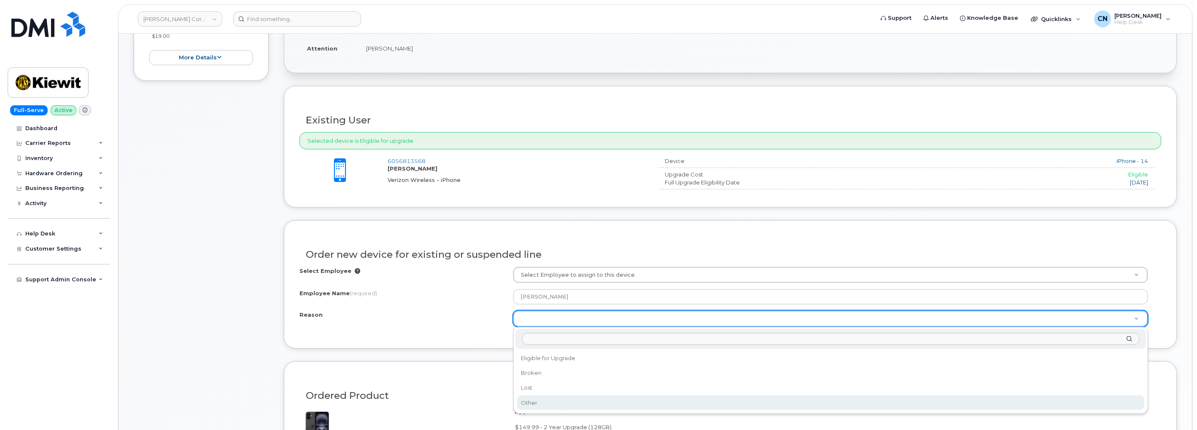
select select "other"
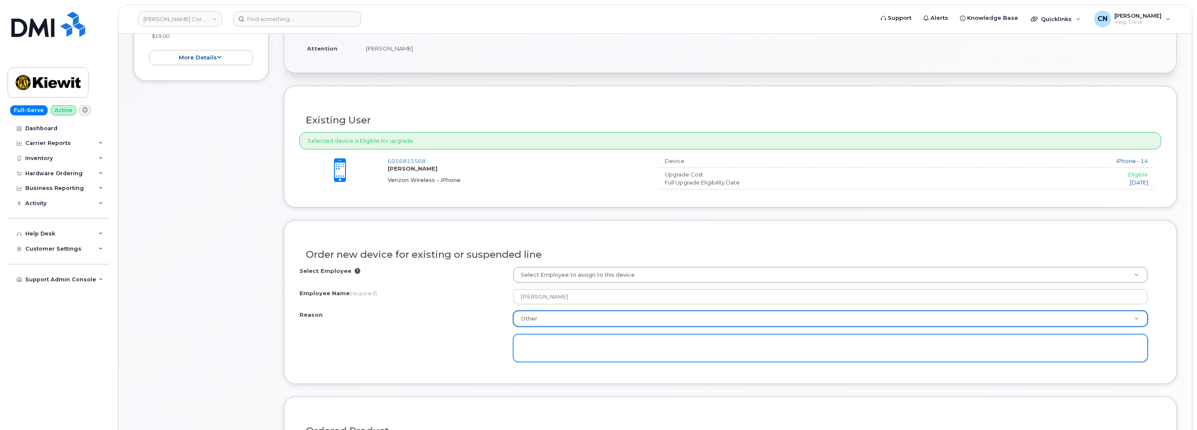
click at [537, 344] on textarea at bounding box center [830, 349] width 635 height 28
paste textarea "Contract balance $352.12 Upgrade Status 12 mth left Eligibility Date Oct 21, 20…"
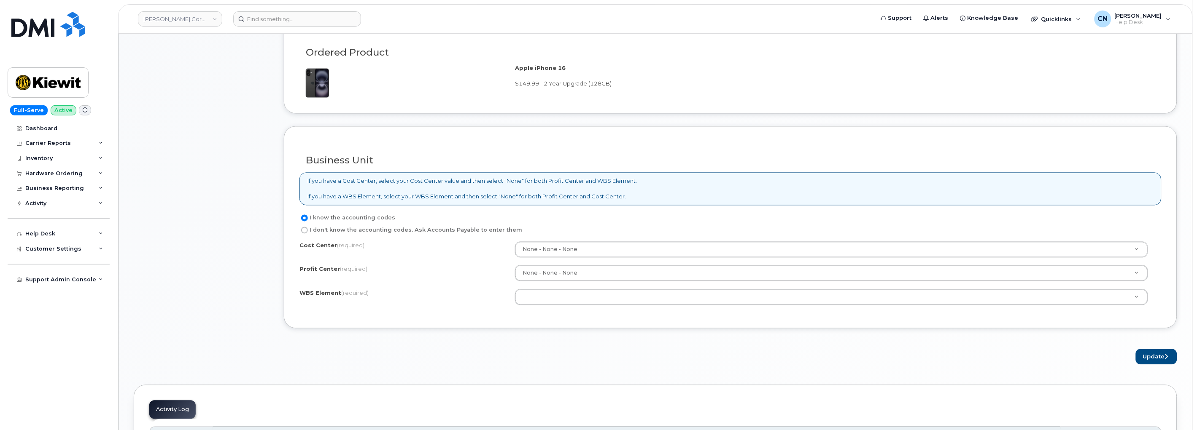
scroll to position [702, 0]
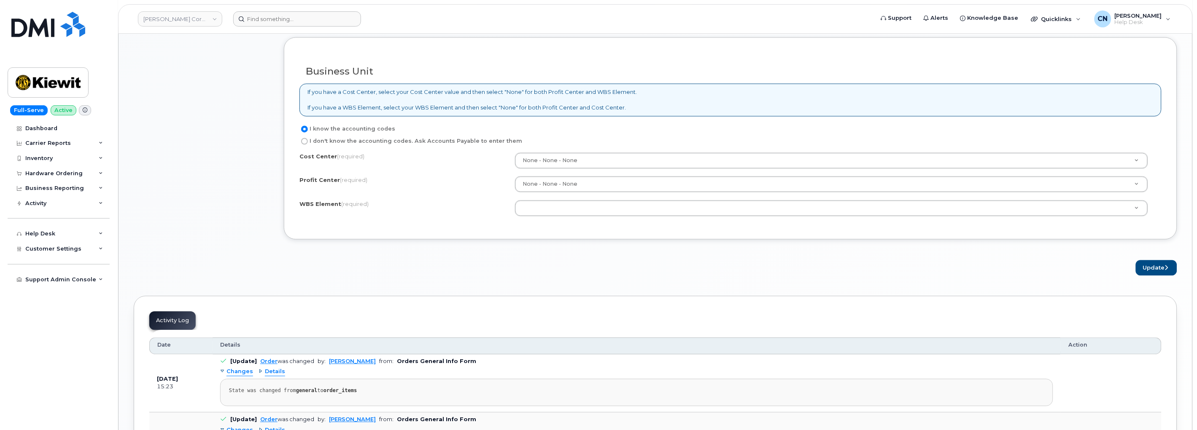
type textarea "Phone constantly lose service Early upgrade, cost is: Contract balance $352.12 …"
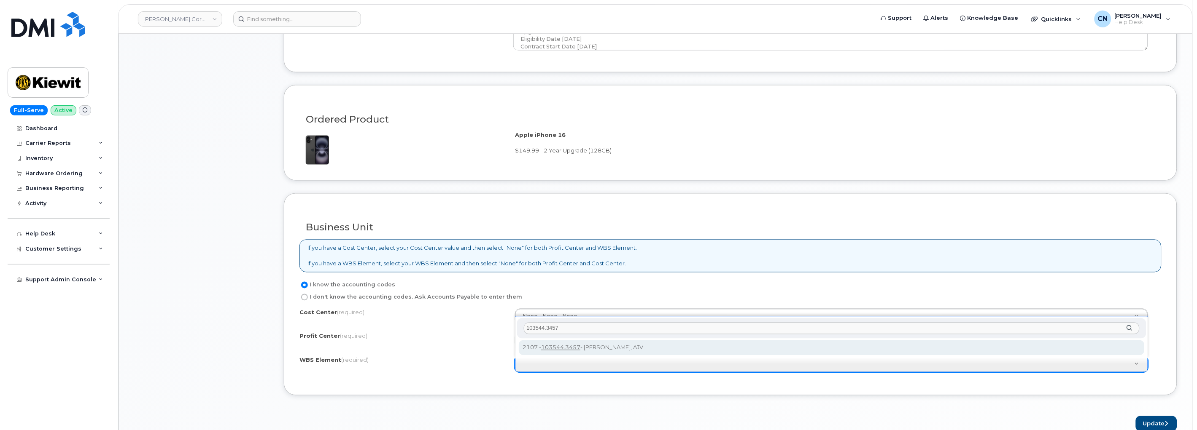
scroll to position [562, 0]
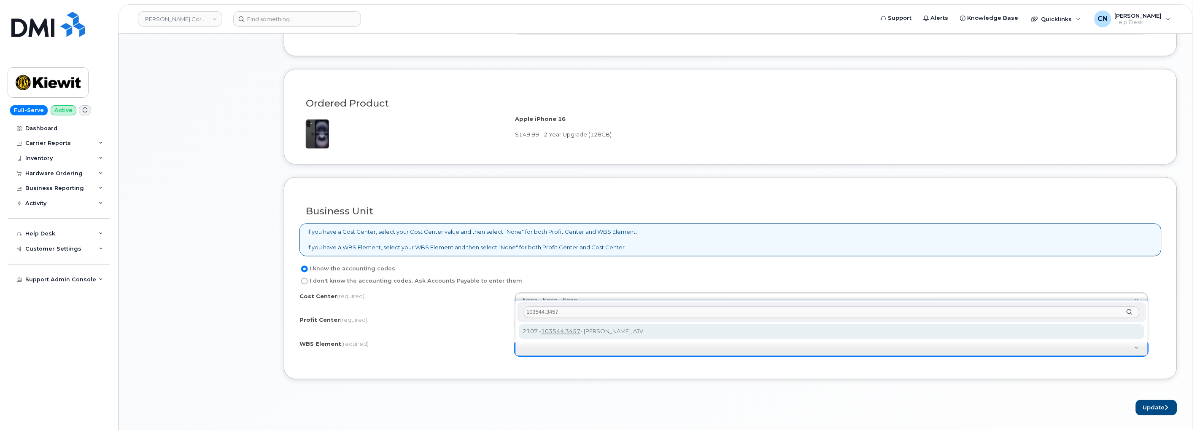
type input "103544.3457"
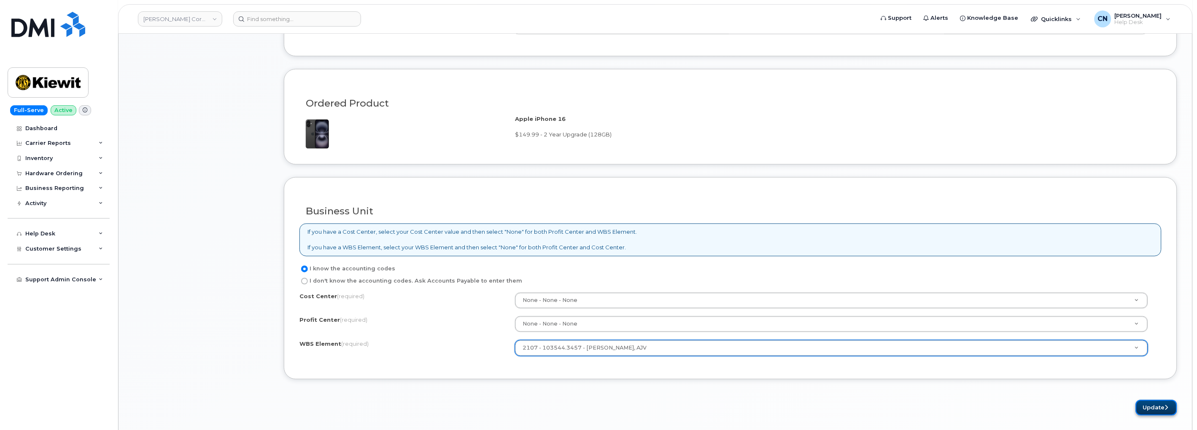
click at [1151, 412] on button "Update" at bounding box center [1155, 409] width 41 height 16
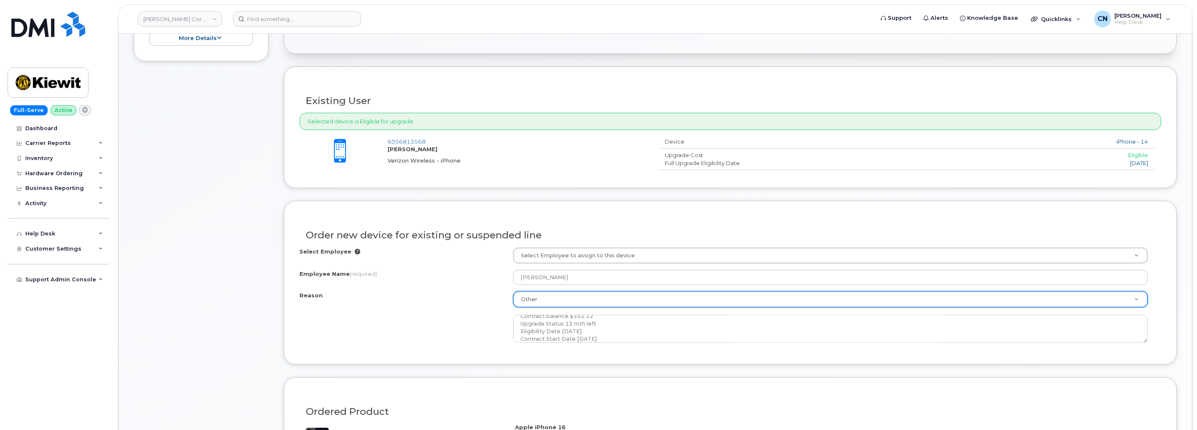
scroll to position [328, 0]
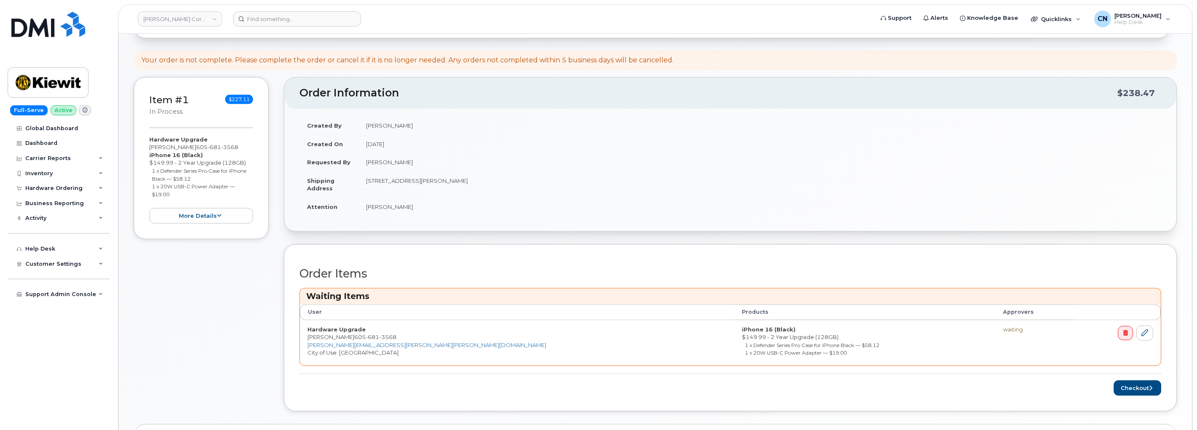
scroll to position [234, 0]
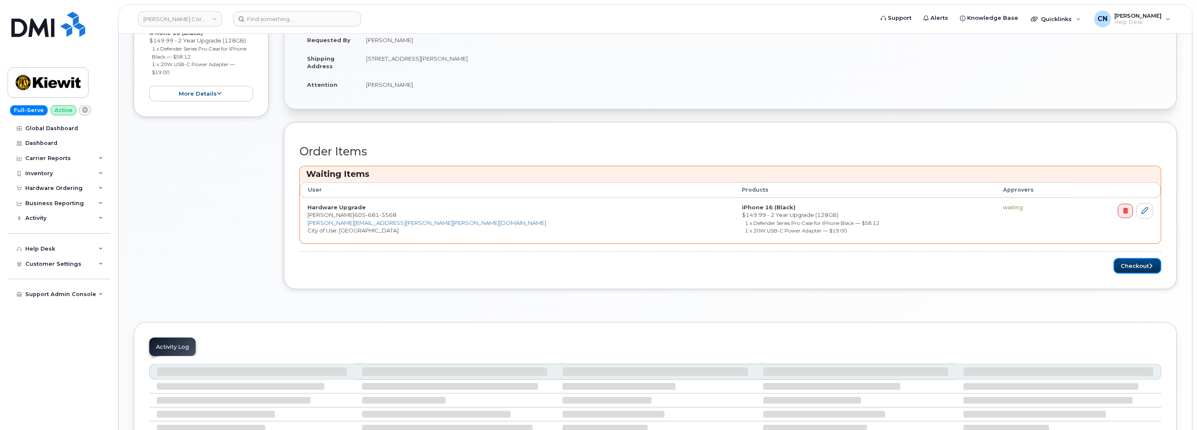
click at [1125, 265] on button "Checkout" at bounding box center [1137, 266] width 48 height 16
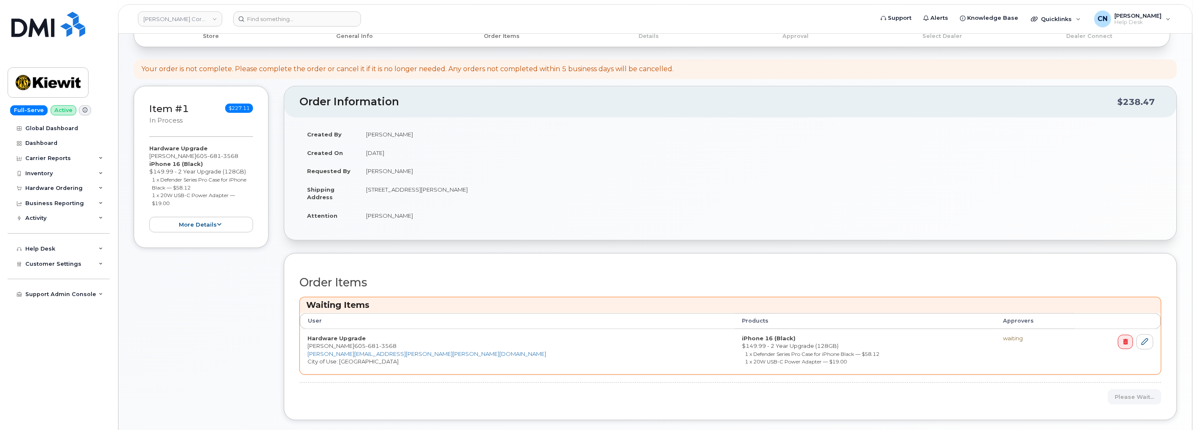
scroll to position [0, 0]
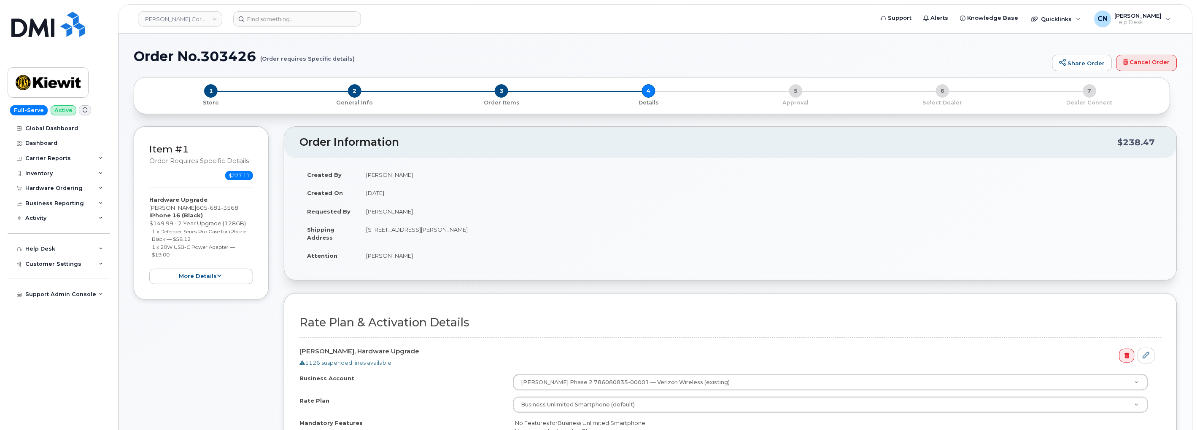
click at [212, 347] on div "Item #1 Order requires Specific details $227.11 Hardware Upgrade [PERSON_NAME] …" at bounding box center [201, 321] width 135 height 390
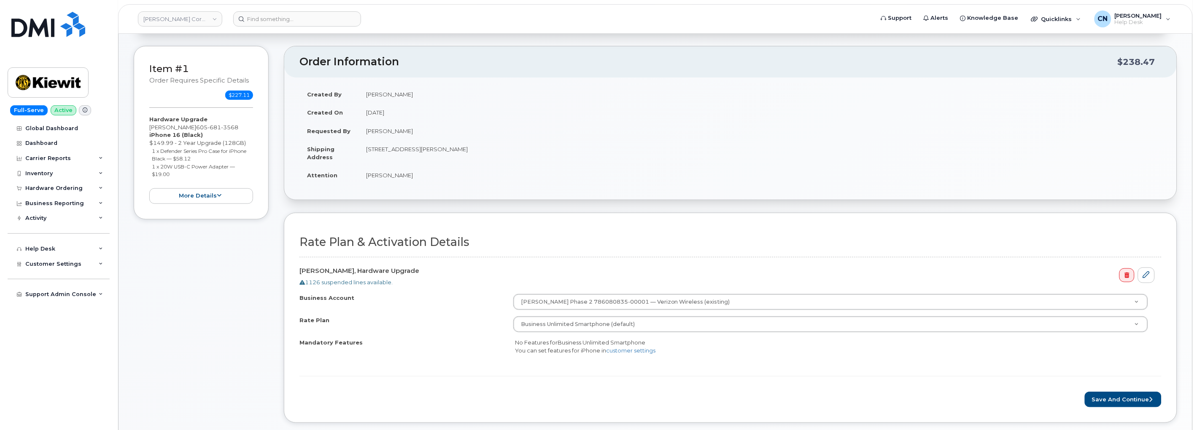
scroll to position [187, 0]
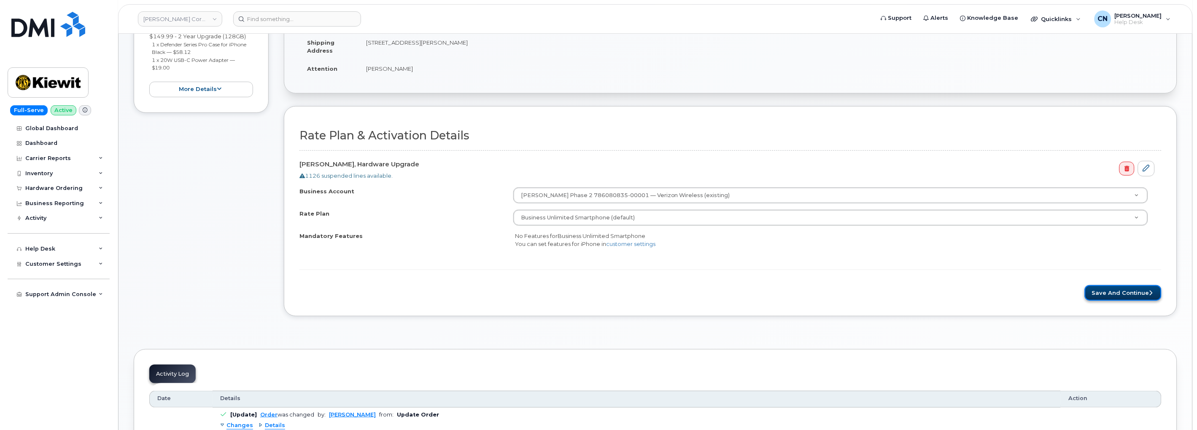
click at [1108, 292] on button "Save and Continue" at bounding box center [1122, 293] width 77 height 16
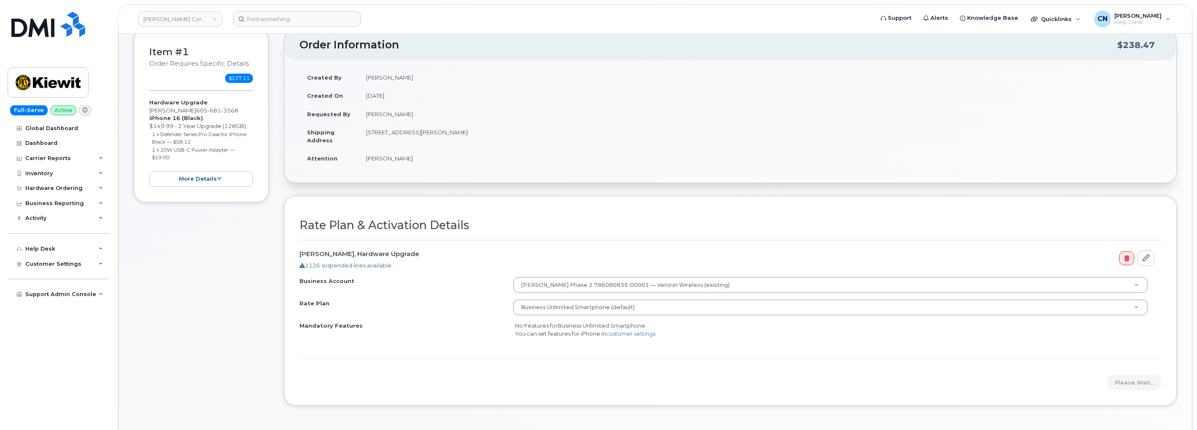
scroll to position [0, 0]
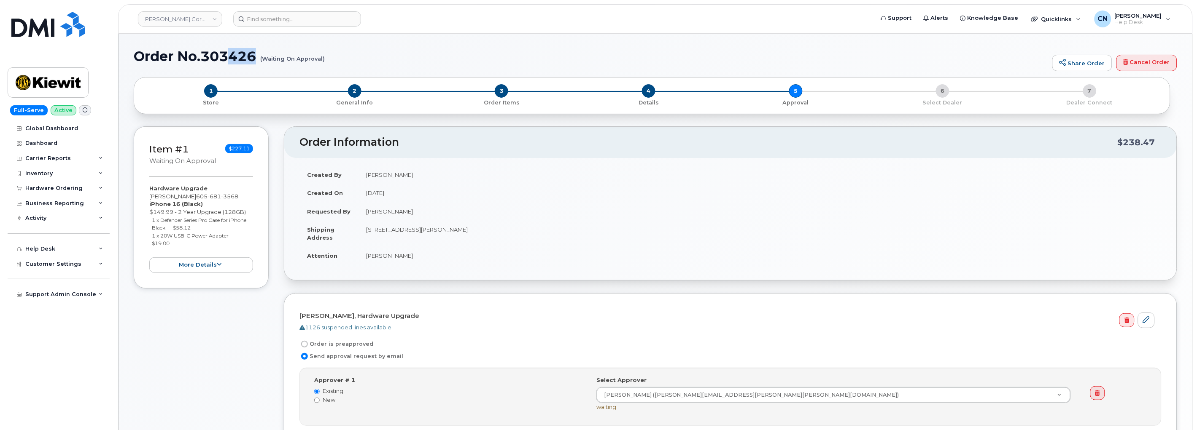
drag, startPoint x: 336, startPoint y: 58, endPoint x: 188, endPoint y: 59, distance: 148.8
click at [230, 58] on h1 "Order No.303426 (Waiting On Approval)" at bounding box center [591, 56] width 914 height 15
click at [145, 57] on h1 "Order No.303426 (Waiting On Approval)" at bounding box center [591, 56] width 914 height 15
drag, startPoint x: 135, startPoint y: 56, endPoint x: 324, endPoint y: 60, distance: 188.5
click at [324, 60] on h1 "Order No.303426 (Waiting On Approval)" at bounding box center [591, 56] width 914 height 15
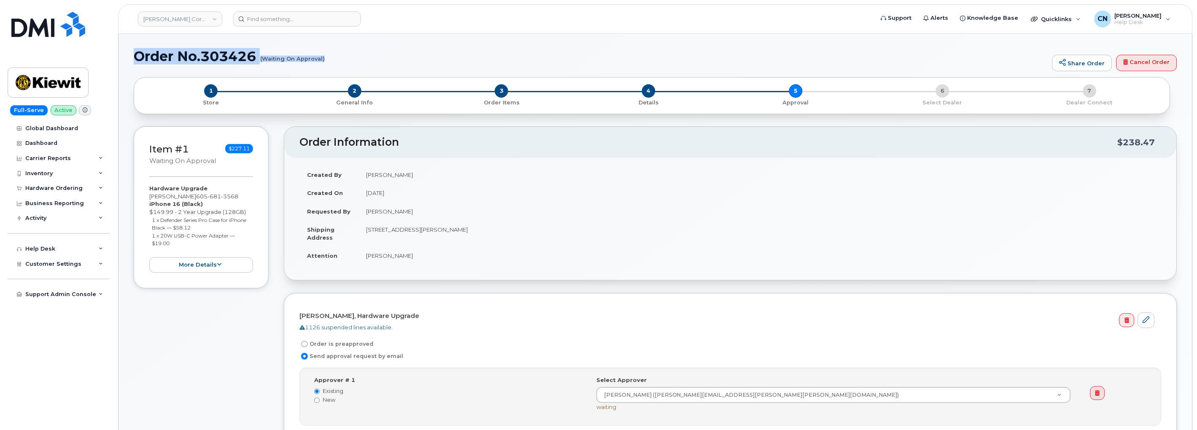
copy h1 "Order No.303426 (Waiting On Approval)"
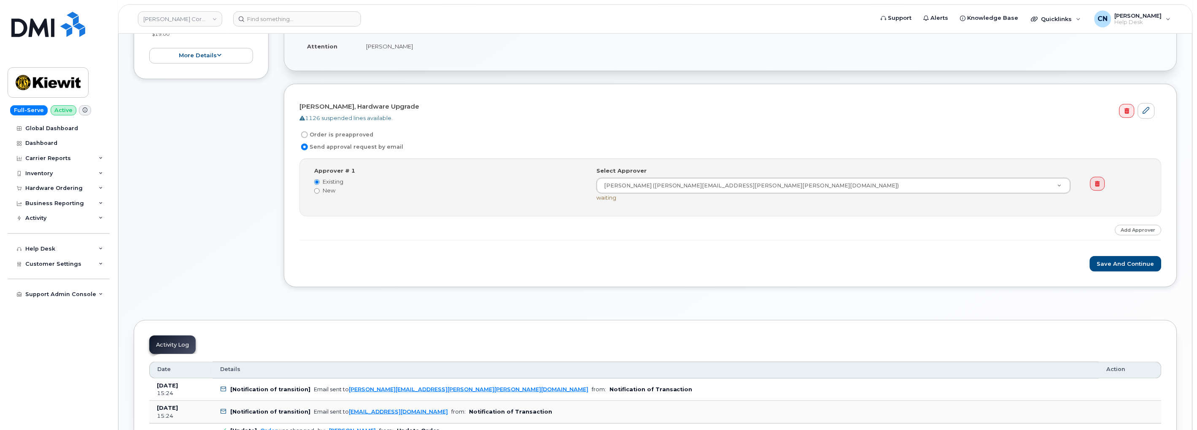
scroll to position [234, 0]
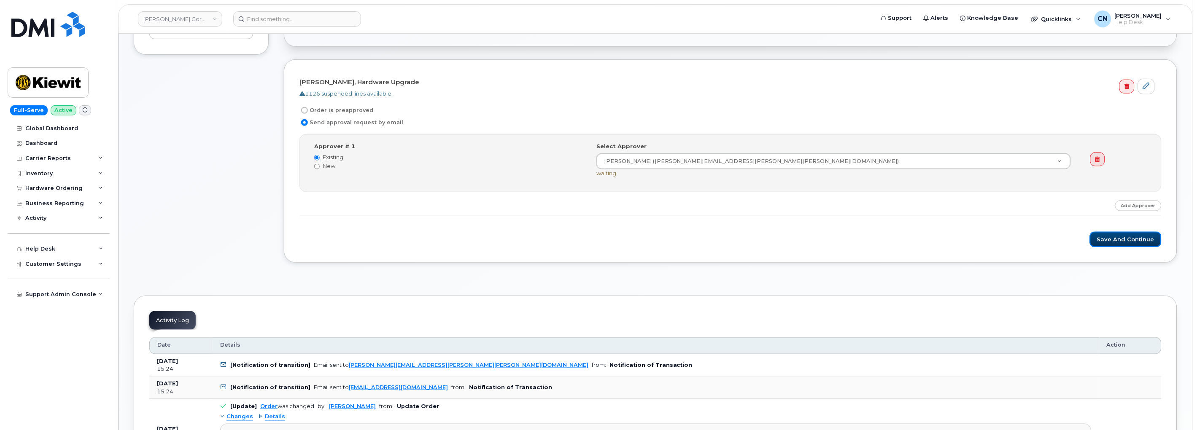
click at [1111, 238] on button "Save and Continue" at bounding box center [1125, 240] width 72 height 16
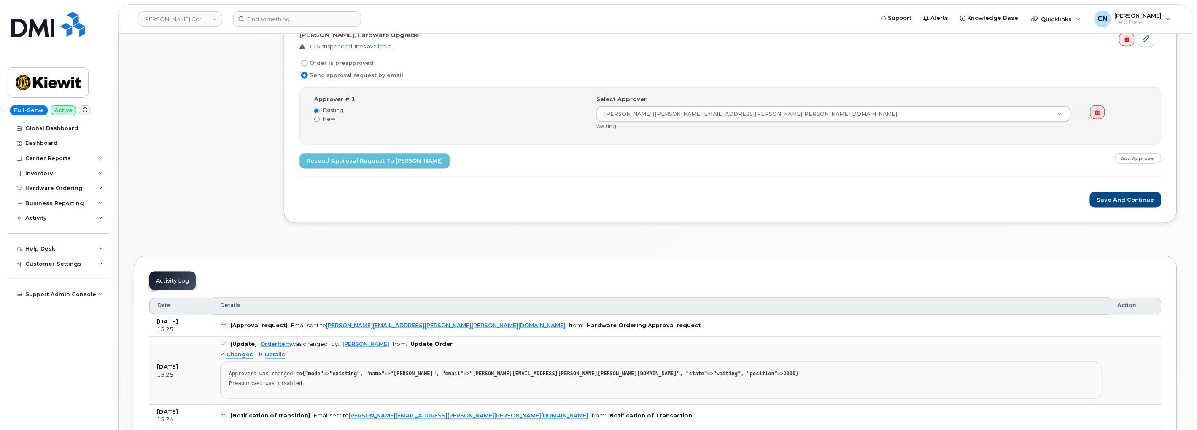
scroll to position [187, 0]
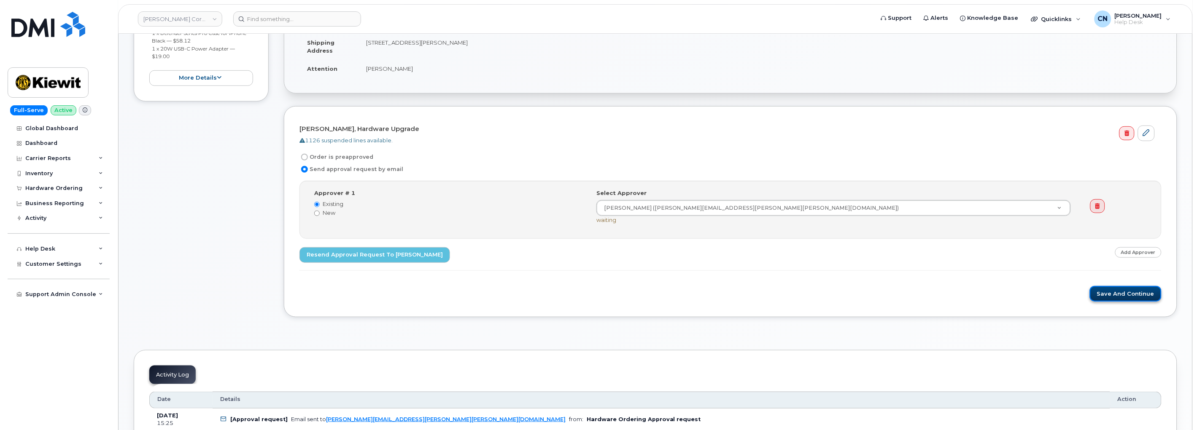
click at [1109, 294] on button "Save and Continue" at bounding box center [1125, 294] width 72 height 16
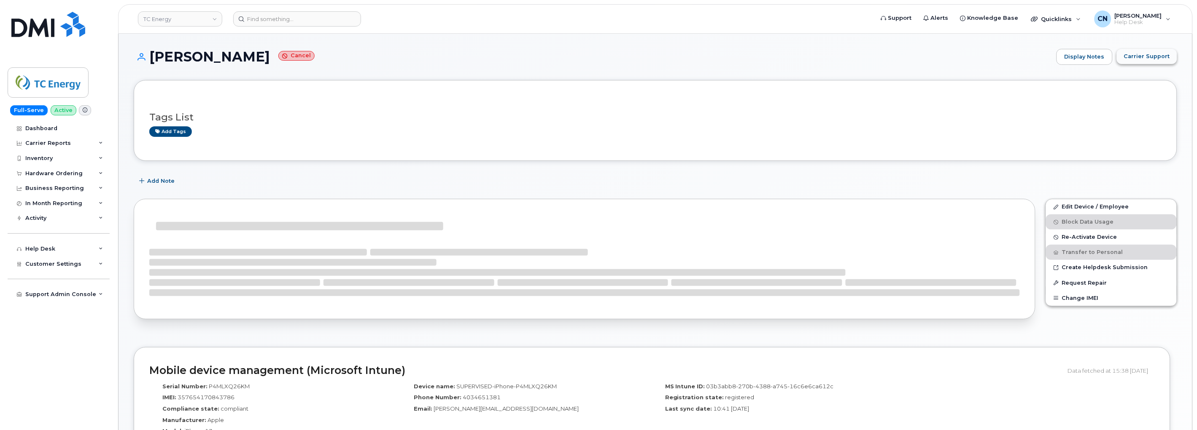
click at [1143, 55] on span "Carrier Support" at bounding box center [1147, 56] width 46 height 8
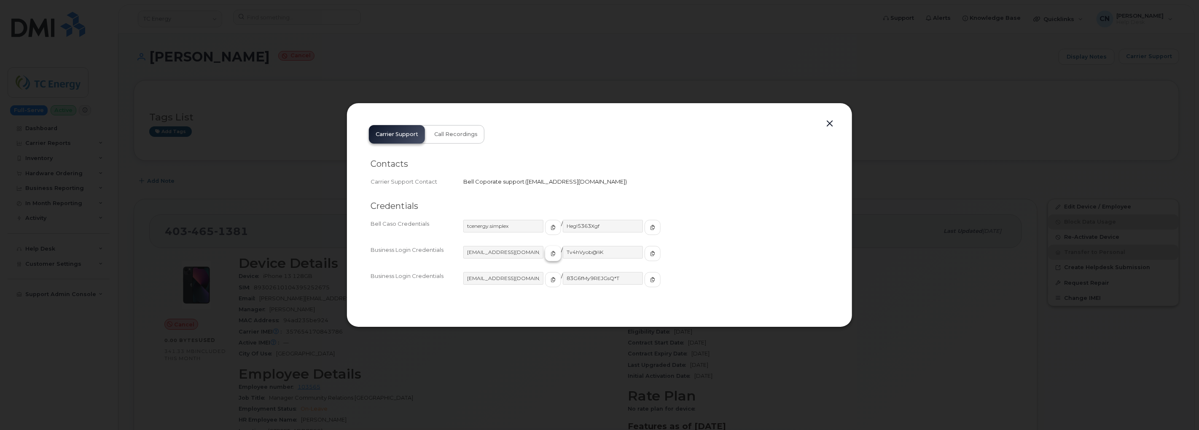
click at [545, 253] on button "button" at bounding box center [553, 253] width 16 height 15
click at [645, 255] on button "button" at bounding box center [653, 253] width 16 height 15
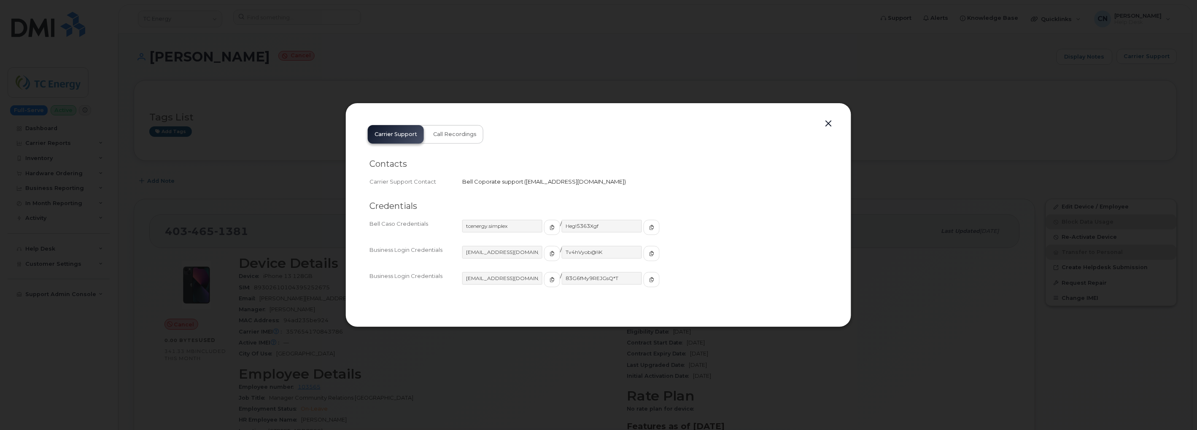
click at [256, 145] on div at bounding box center [598, 215] width 1197 height 430
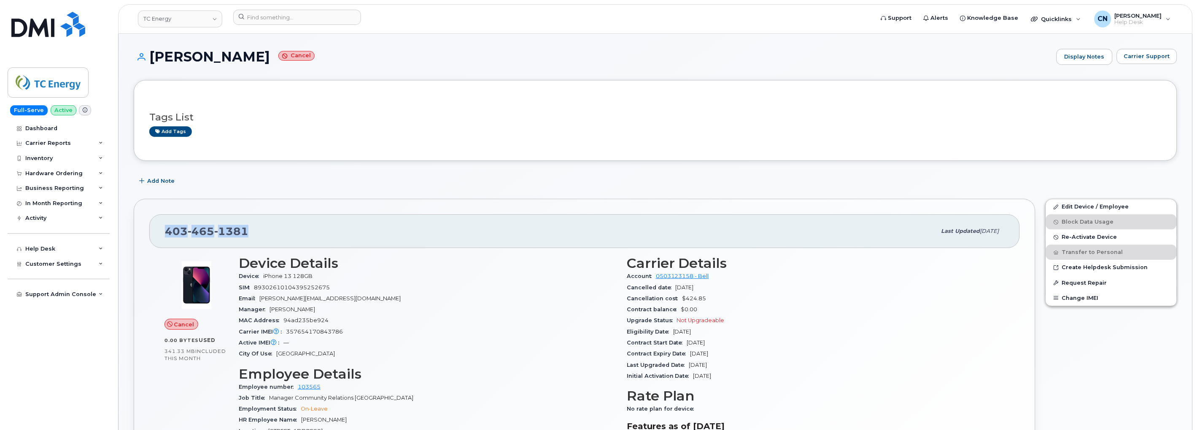
drag, startPoint x: 252, startPoint y: 230, endPoint x: -21, endPoint y: 242, distance: 273.1
copy span "[PHONE_NUMBER]"
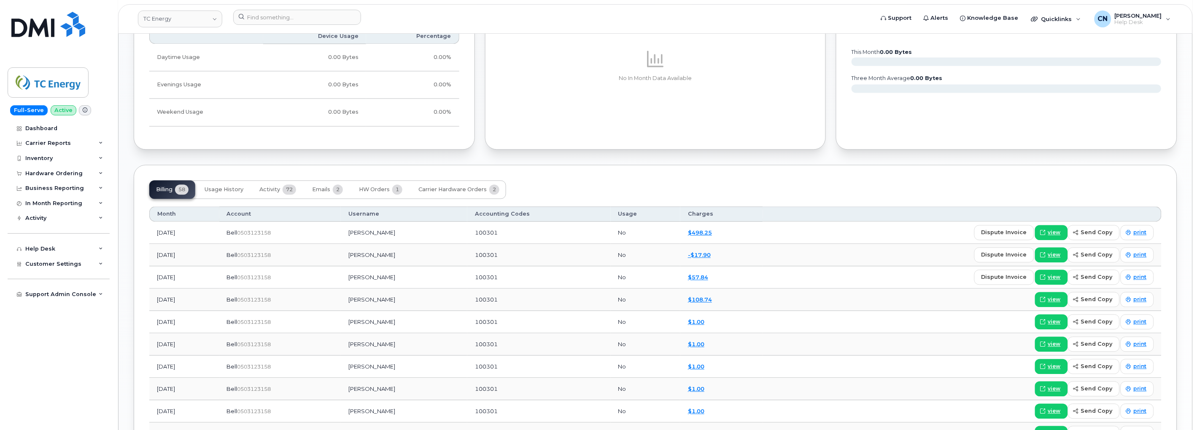
scroll to position [890, 0]
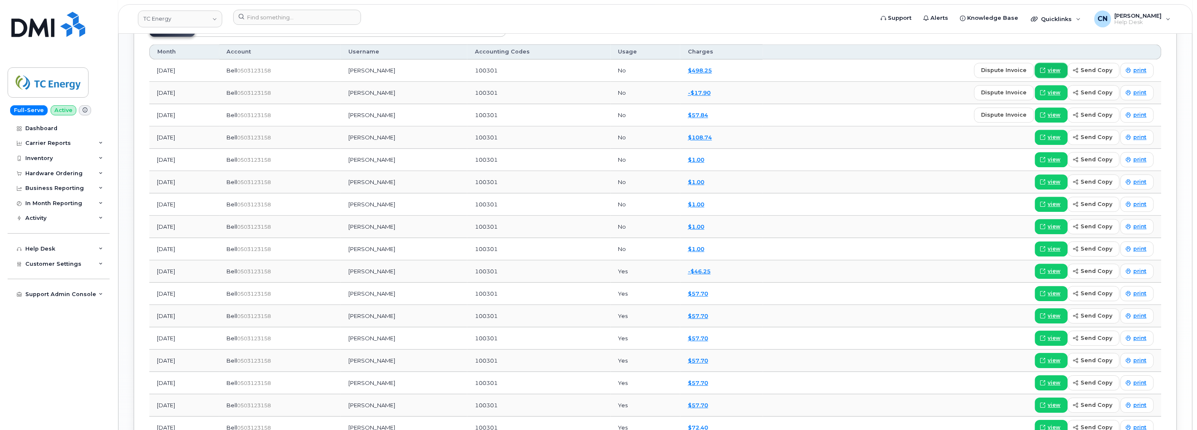
click at [1051, 69] on span "view" at bounding box center [1054, 71] width 13 height 8
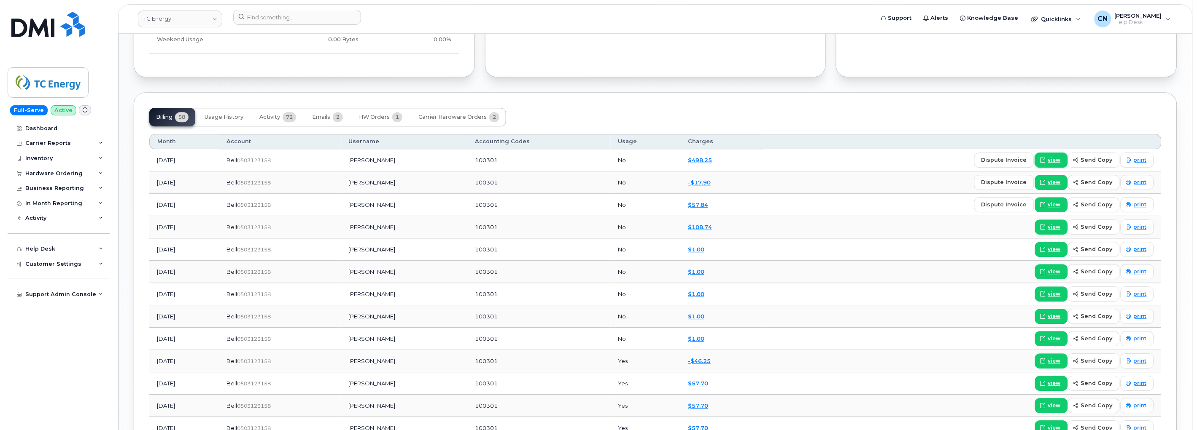
scroll to position [796, 0]
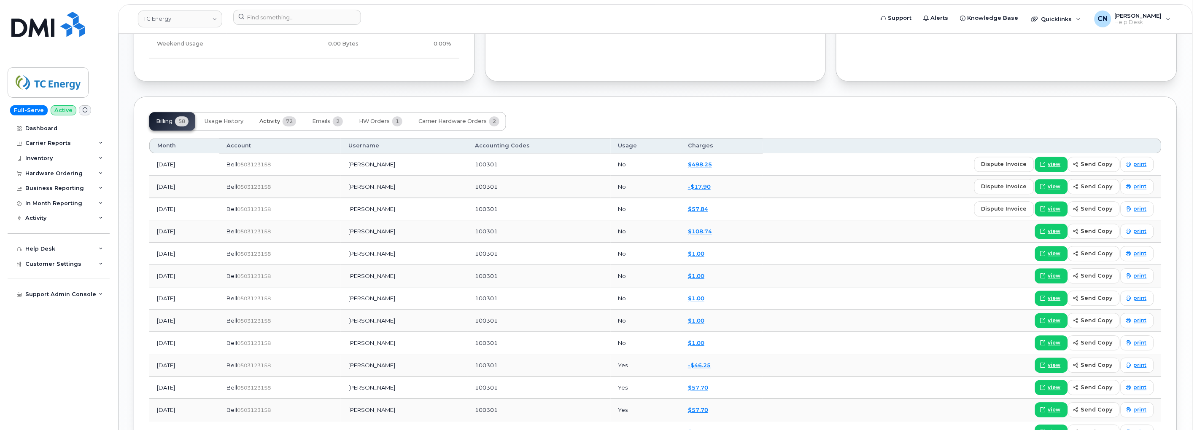
click at [274, 119] on span "Activity" at bounding box center [269, 121] width 21 height 7
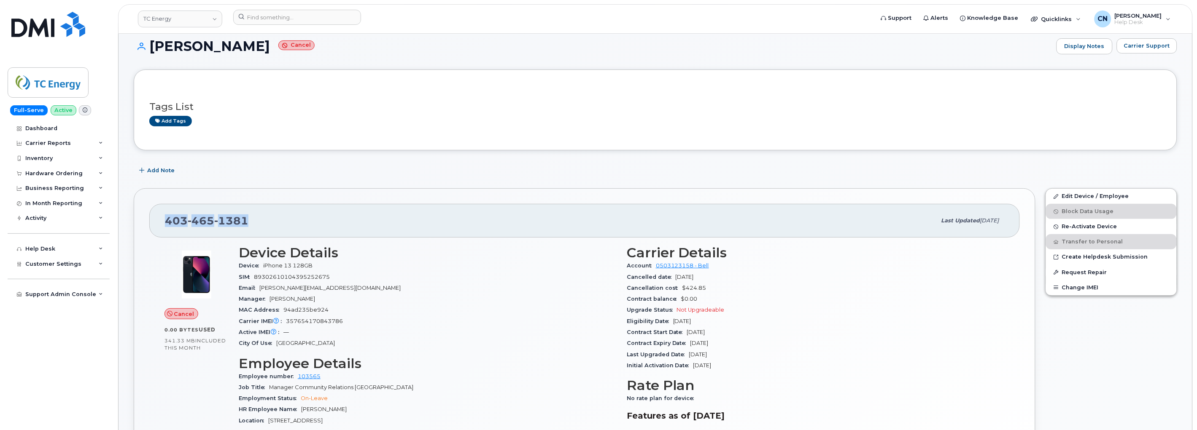
scroll to position [234, 0]
